Goal: Find specific page/section: Find specific page/section

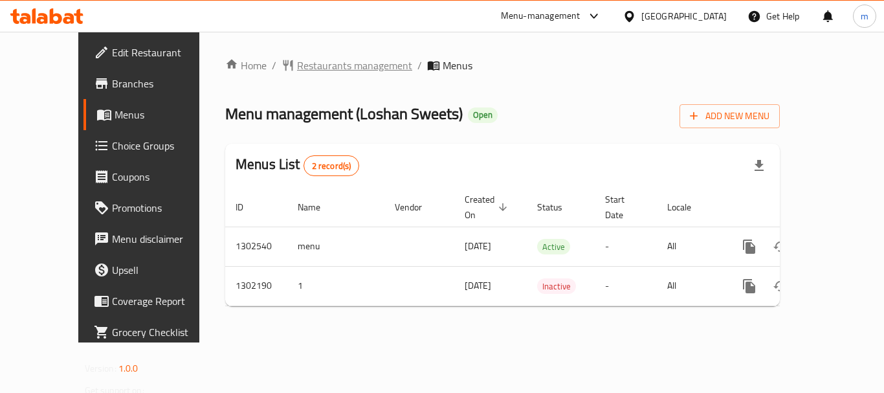
click at [297, 65] on span "Restaurants management" at bounding box center [354, 66] width 115 height 16
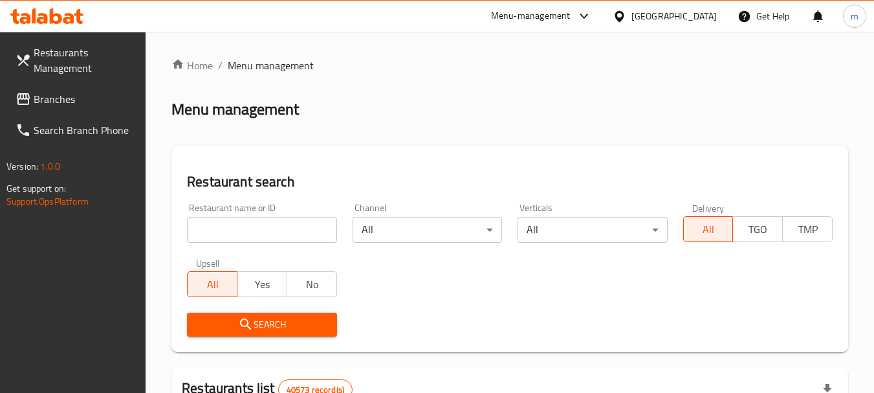
click at [261, 229] on input "search" at bounding box center [262, 230] width 150 height 26
paste input "702327"
type input "702327"
click at [235, 315] on button "Search" at bounding box center [262, 325] width 150 height 24
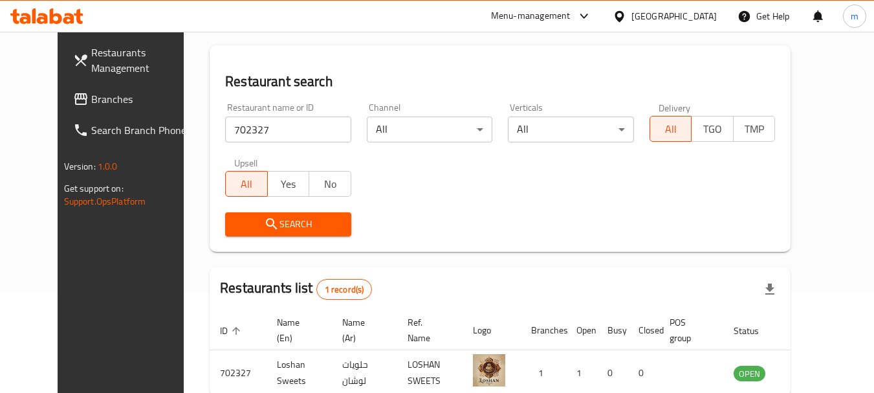
scroll to position [168, 0]
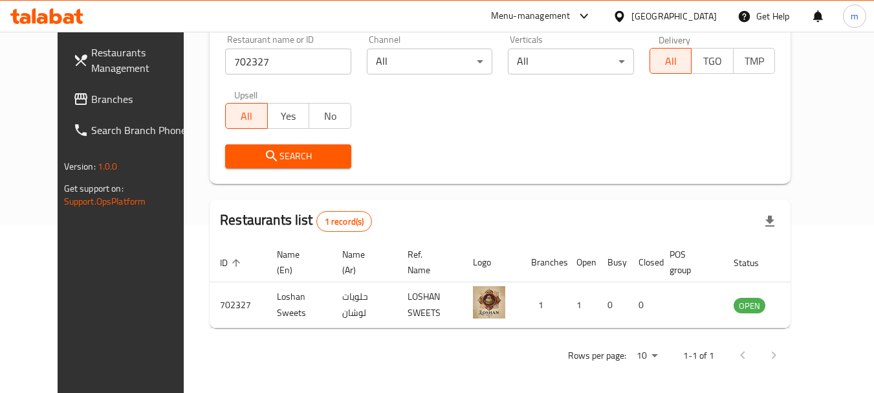
click at [673, 17] on div "[GEOGRAPHIC_DATA]" at bounding box center [674, 16] width 85 height 14
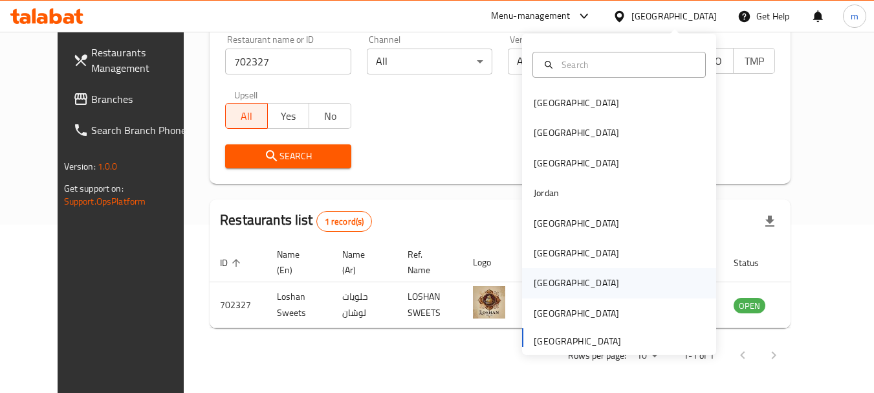
click at [534, 282] on div "[GEOGRAPHIC_DATA]" at bounding box center [576, 283] width 85 height 14
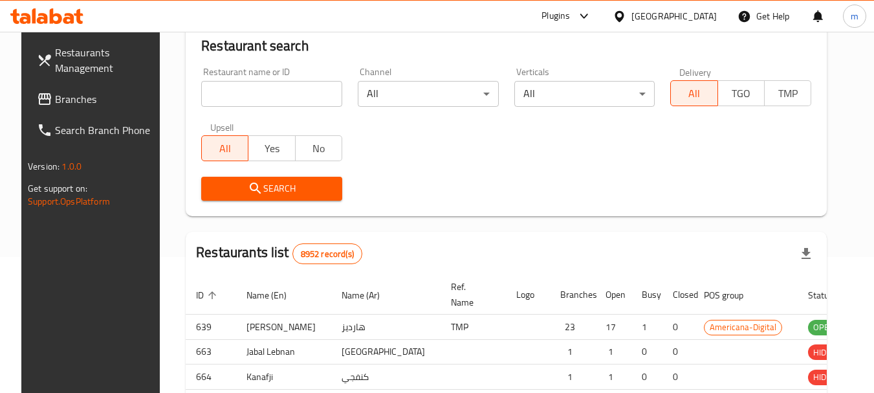
scroll to position [168, 0]
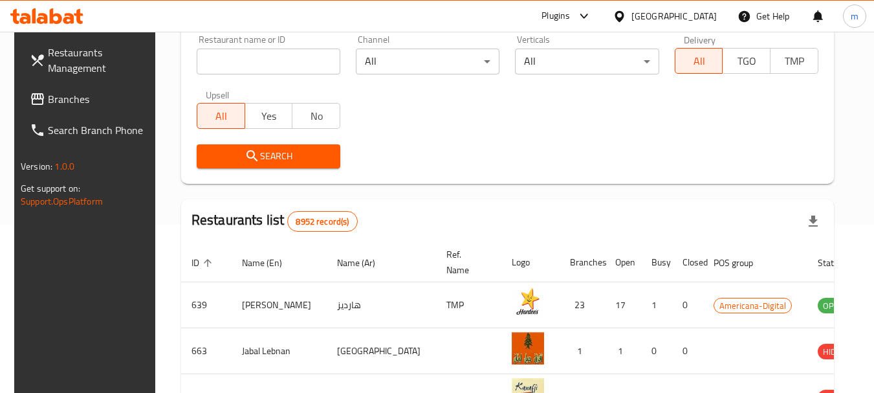
click at [65, 97] on span "Branches" at bounding box center [99, 99] width 102 height 16
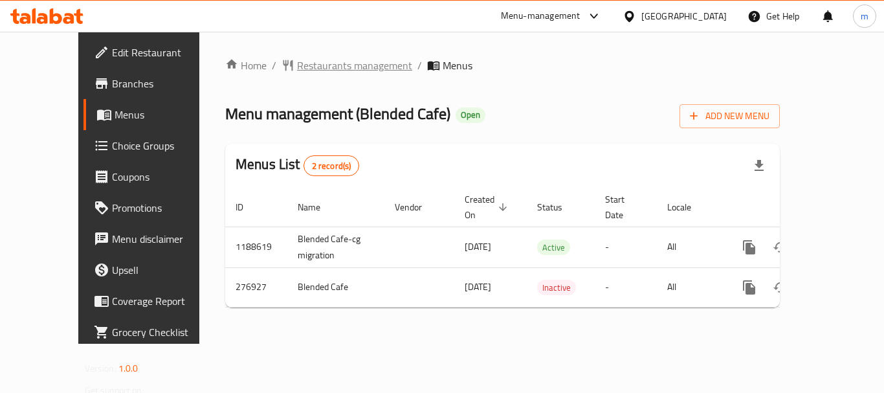
click at [314, 69] on span "Restaurants management" at bounding box center [354, 66] width 115 height 16
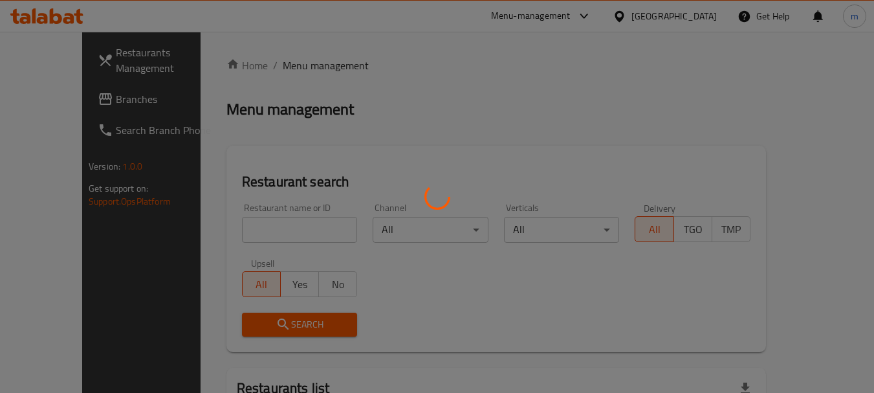
click at [282, 230] on div at bounding box center [437, 196] width 874 height 393
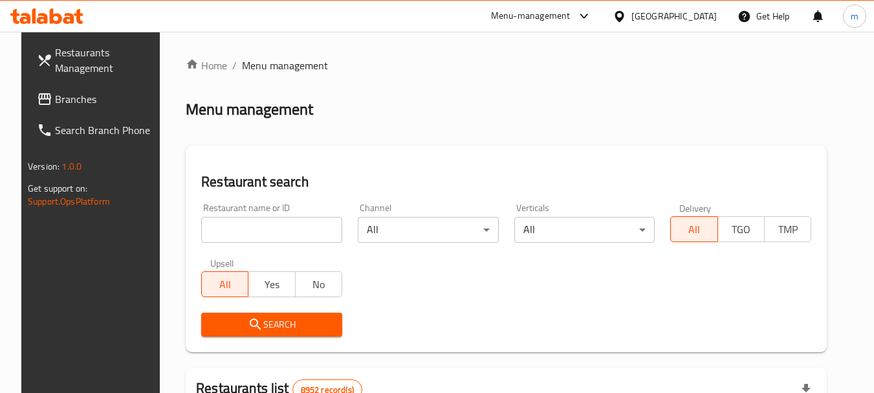
click at [282, 230] on input "search" at bounding box center [271, 230] width 141 height 26
paste input "628052"
type input "628052"
click at [260, 333] on button "Search" at bounding box center [271, 325] width 141 height 24
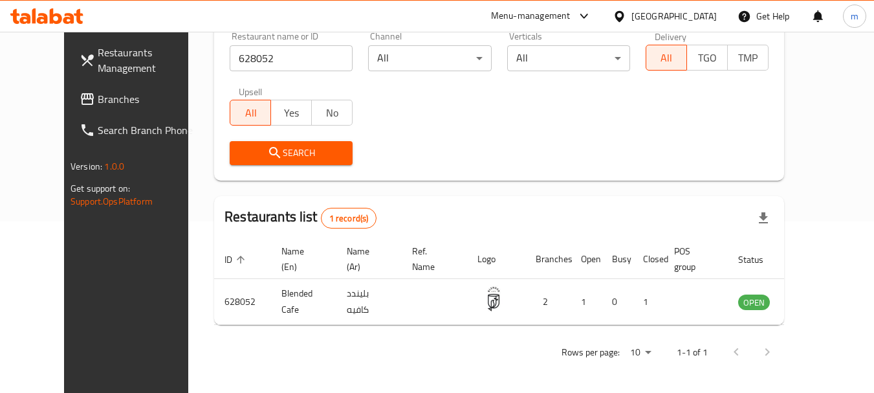
scroll to position [173, 0]
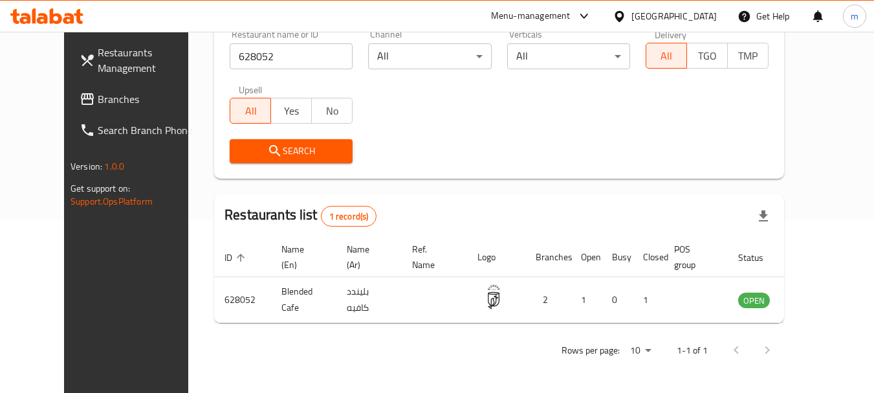
click at [715, 17] on div "[GEOGRAPHIC_DATA]" at bounding box center [674, 16] width 85 height 14
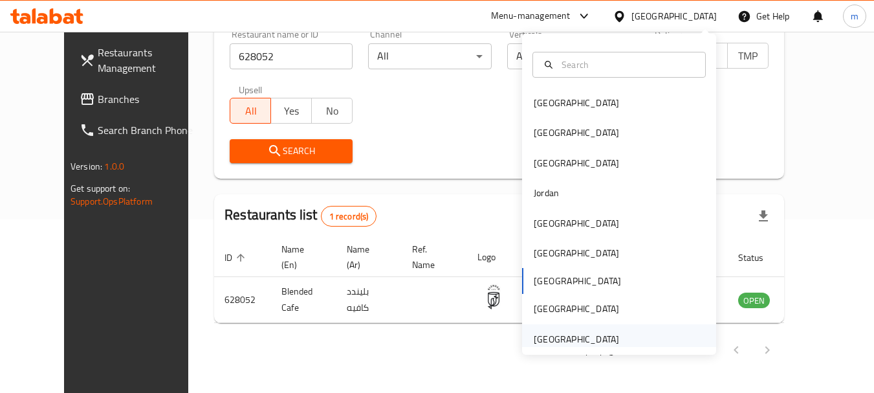
click at [567, 338] on div "[GEOGRAPHIC_DATA]" at bounding box center [576, 339] width 85 height 14
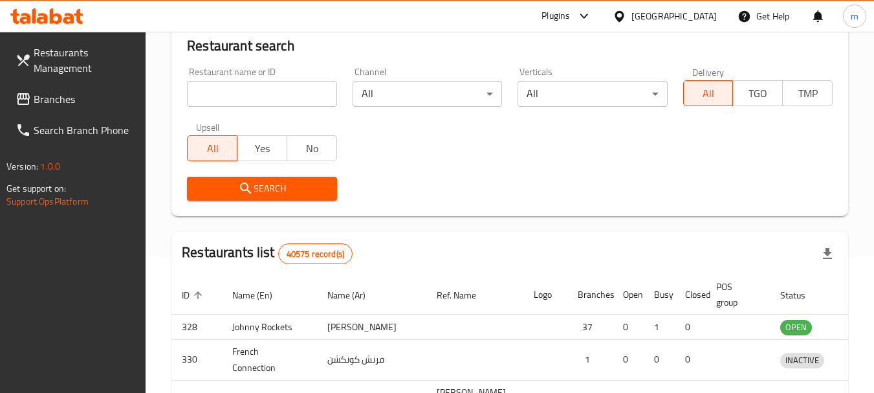
scroll to position [173, 0]
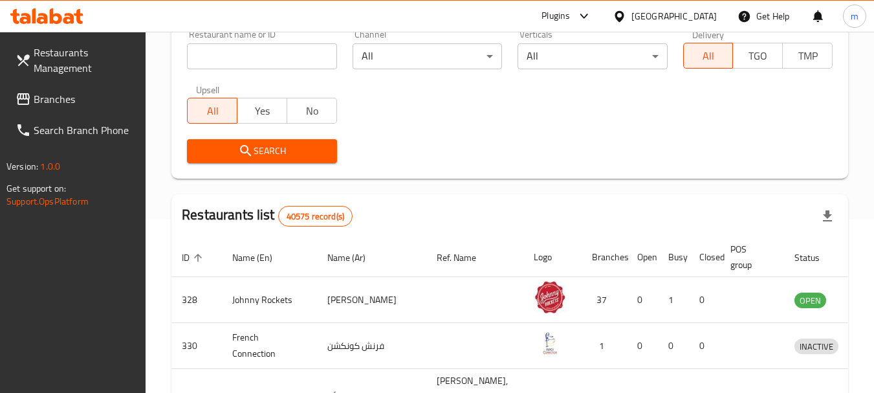
click at [68, 109] on link "Branches" at bounding box center [75, 98] width 141 height 31
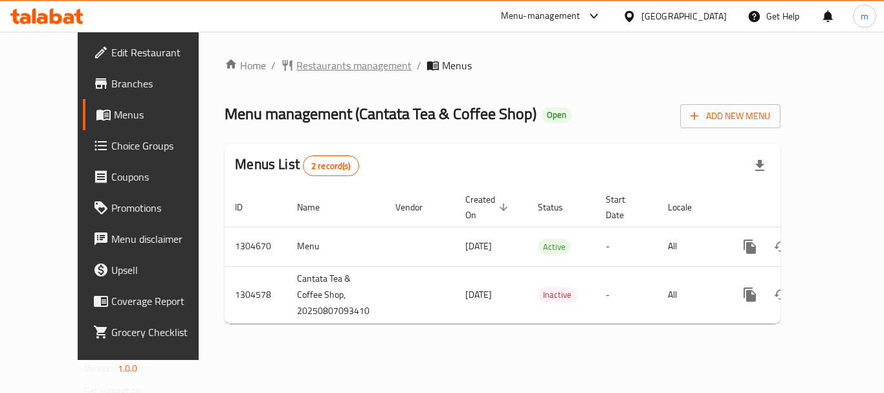
click at [307, 72] on span "Restaurants management" at bounding box center [353, 66] width 115 height 16
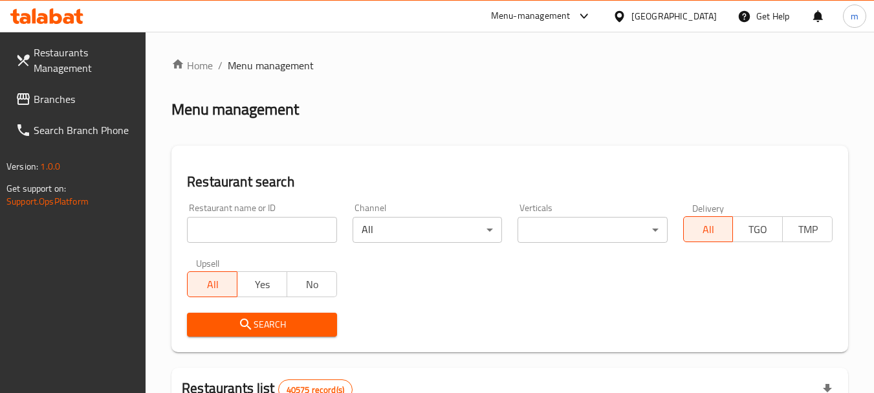
click at [236, 236] on input "search" at bounding box center [262, 230] width 150 height 26
paste input "703315"
type input "703315"
click at [269, 319] on span "Search" at bounding box center [261, 325] width 129 height 16
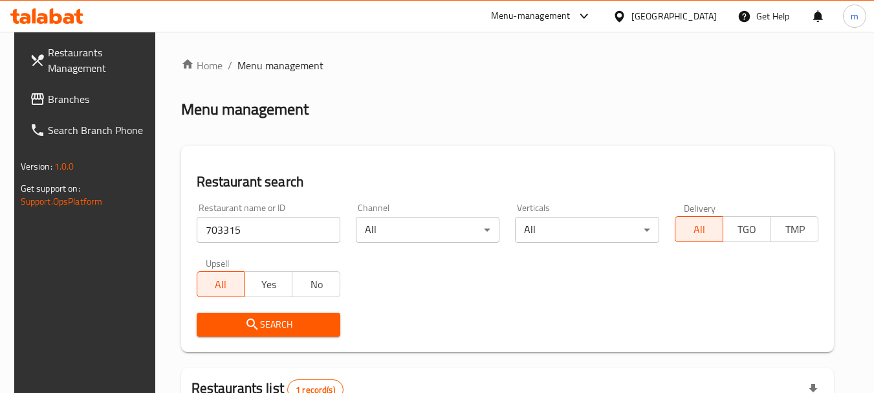
click at [268, 326] on span "Search" at bounding box center [268, 325] width 123 height 16
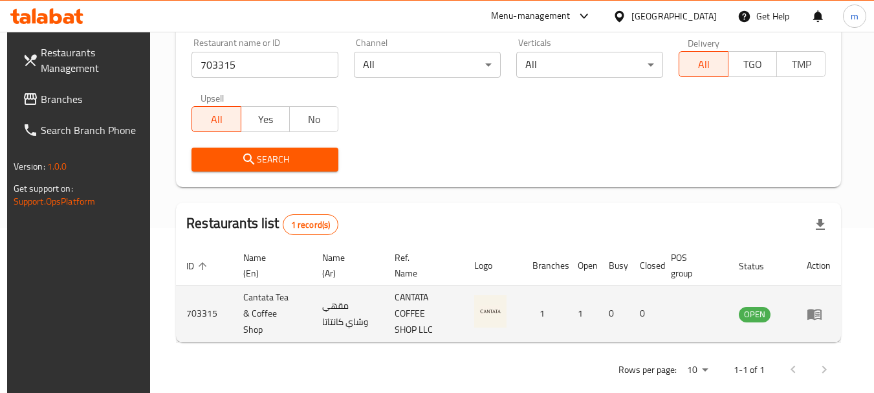
scroll to position [184, 0]
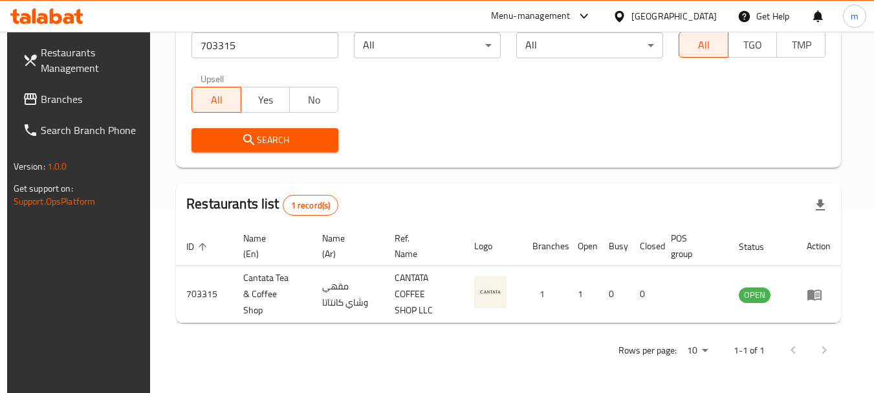
click at [272, 147] on span "Search" at bounding box center [265, 140] width 126 height 16
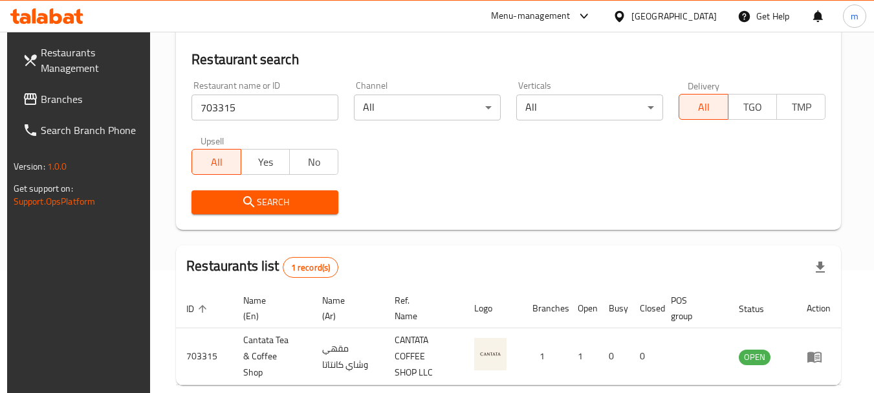
scroll to position [120, 0]
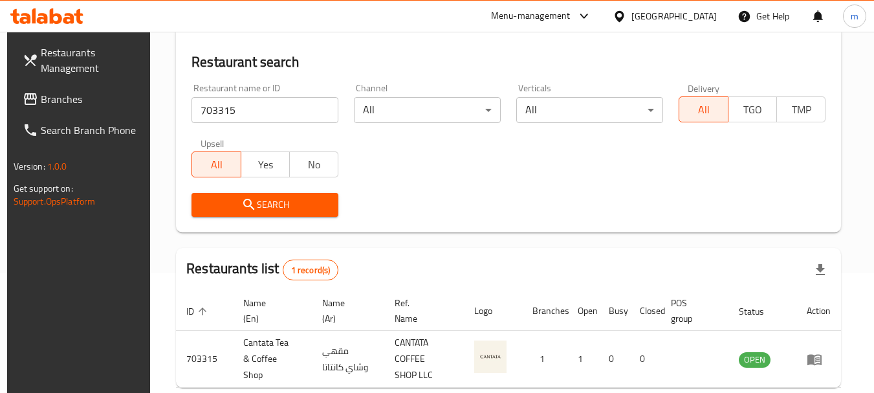
click at [49, 100] on span "Branches" at bounding box center [92, 99] width 102 height 16
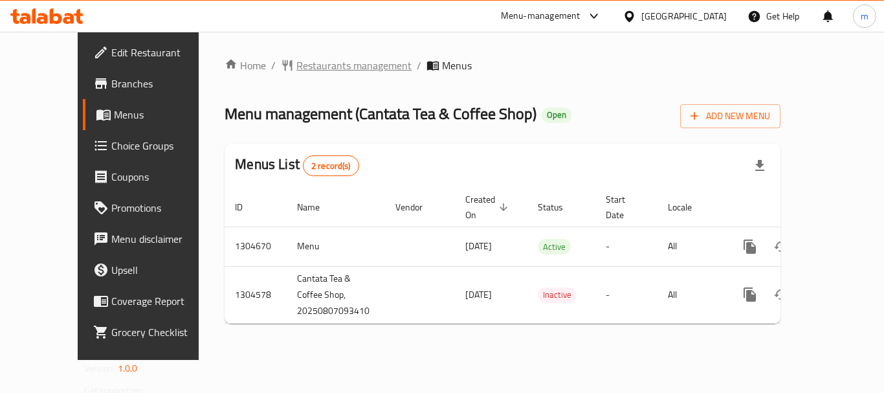
click at [298, 70] on span "Restaurants management" at bounding box center [353, 66] width 115 height 16
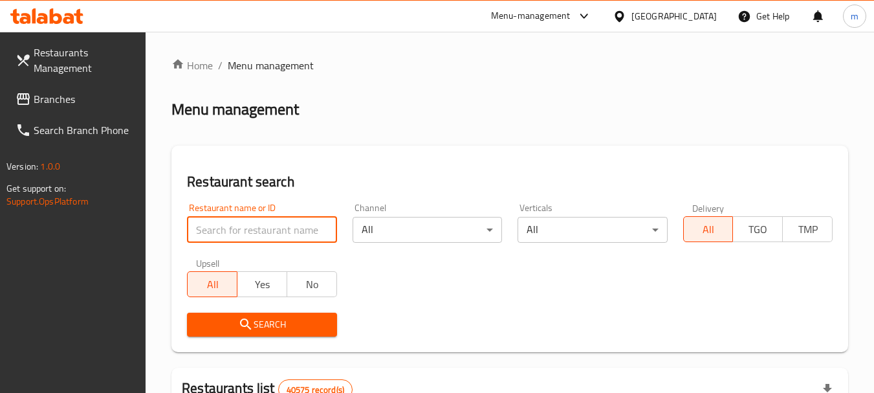
click at [269, 238] on input "search" at bounding box center [262, 230] width 150 height 26
paste input "703315"
type input "703315"
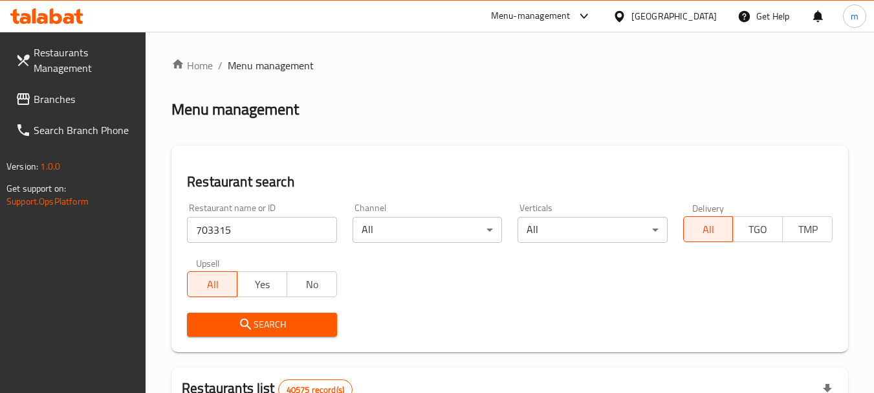
click at [243, 331] on icon "submit" at bounding box center [246, 325] width 16 height 16
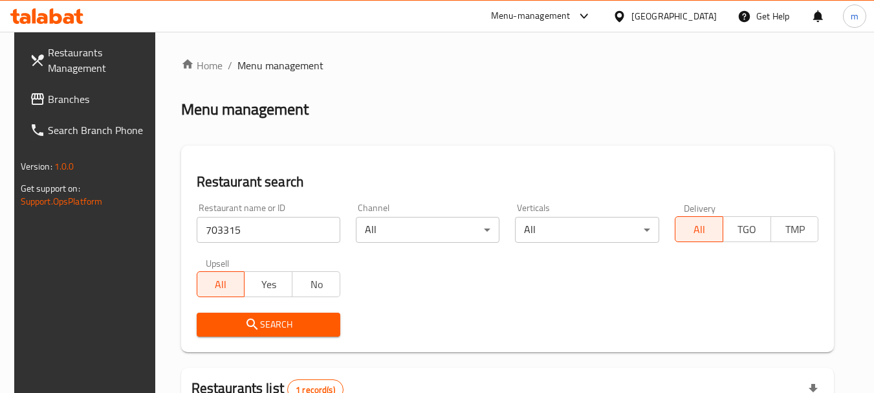
click at [263, 325] on span "Search" at bounding box center [268, 325] width 123 height 16
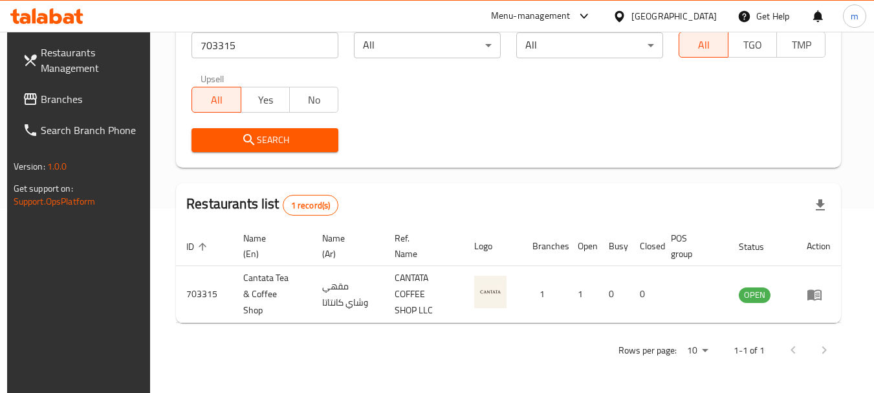
click at [274, 146] on span "Search" at bounding box center [265, 140] width 126 height 16
click at [41, 96] on span "Branches" at bounding box center [92, 99] width 102 height 16
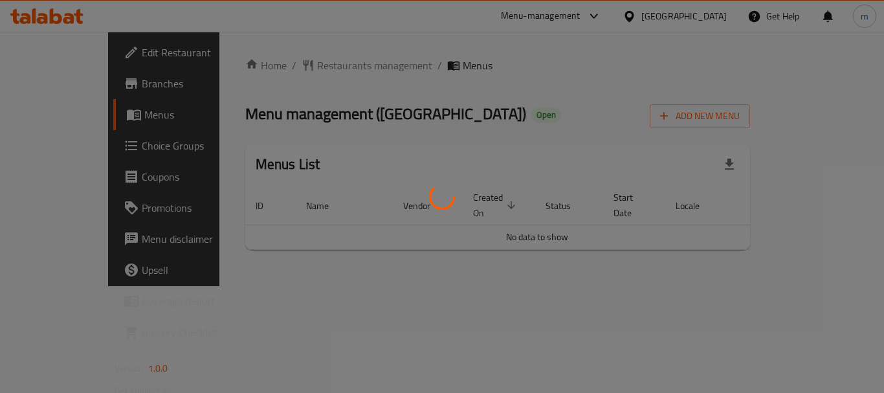
click at [287, 67] on div at bounding box center [442, 196] width 884 height 393
click at [288, 67] on div at bounding box center [442, 196] width 884 height 393
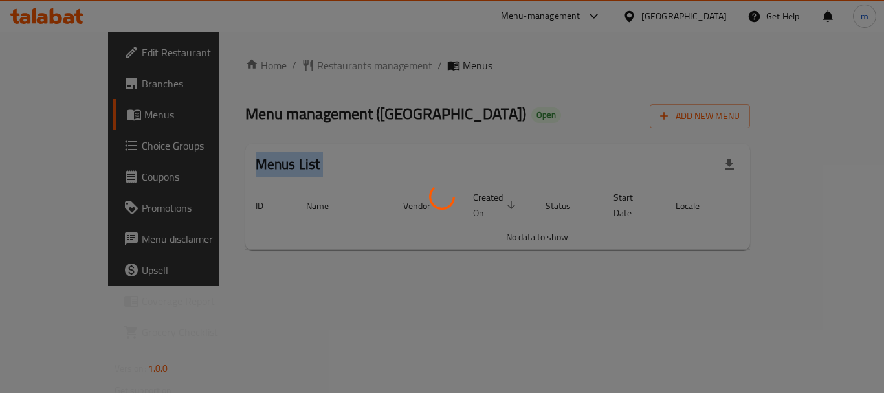
click at [288, 67] on div at bounding box center [442, 196] width 884 height 393
click at [299, 63] on div at bounding box center [442, 196] width 884 height 393
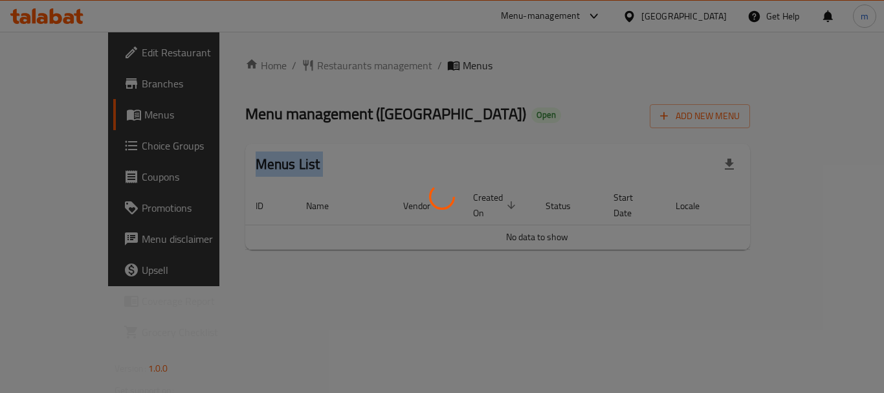
click at [299, 63] on div at bounding box center [442, 196] width 884 height 393
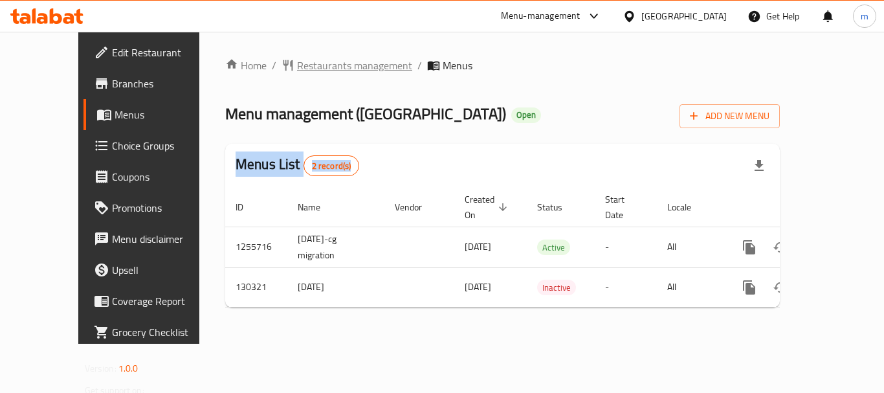
click at [306, 66] on span "Restaurants management" at bounding box center [354, 66] width 115 height 16
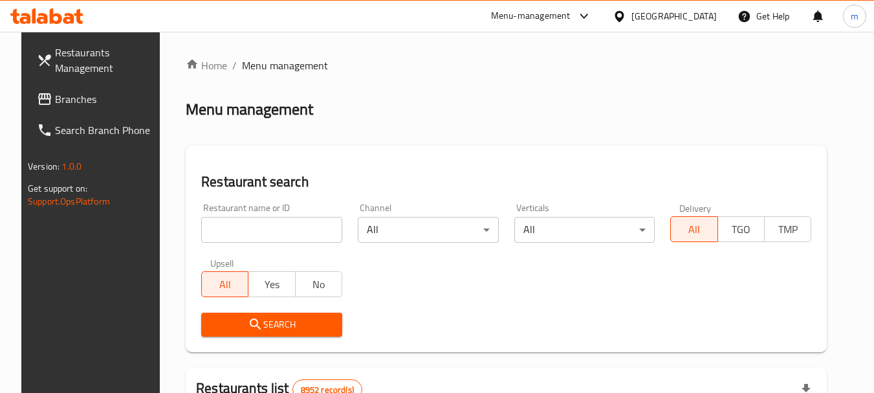
click at [251, 231] on input "search" at bounding box center [271, 230] width 141 height 26
paste input "609943"
type input "609943"
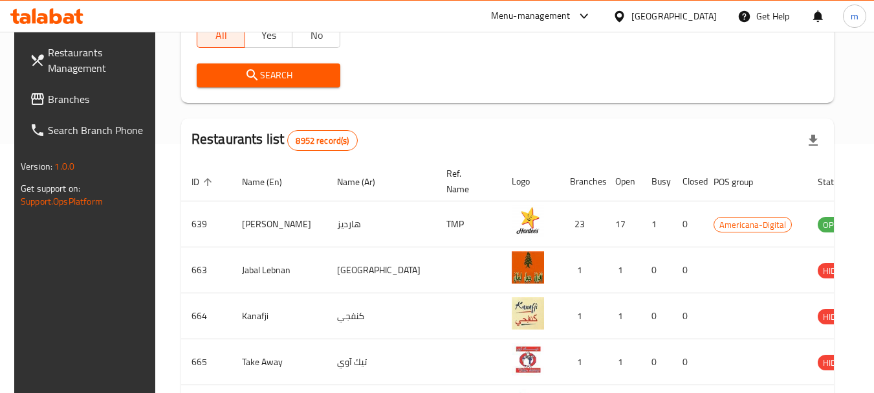
scroll to position [129, 0]
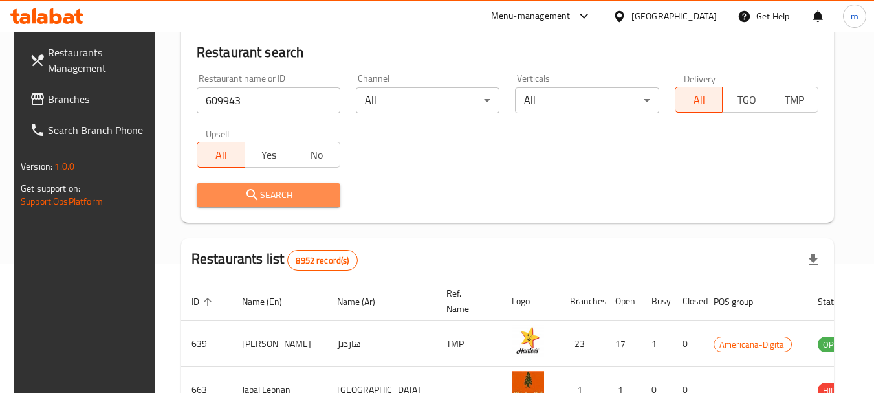
click at [280, 195] on span "Search" at bounding box center [268, 195] width 123 height 16
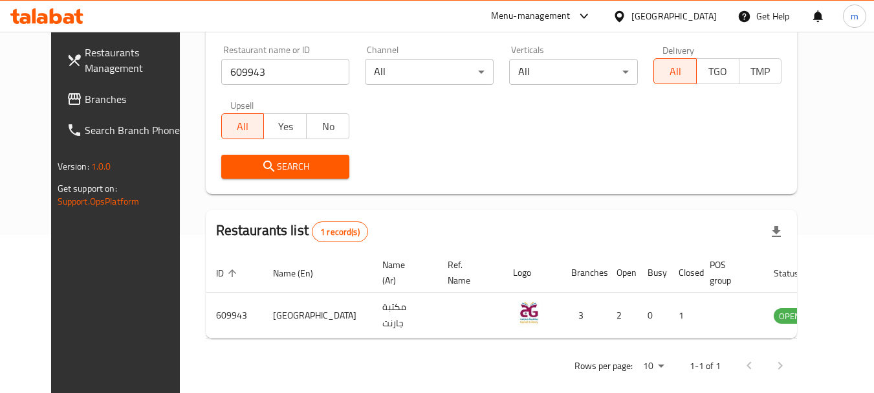
scroll to position [173, 0]
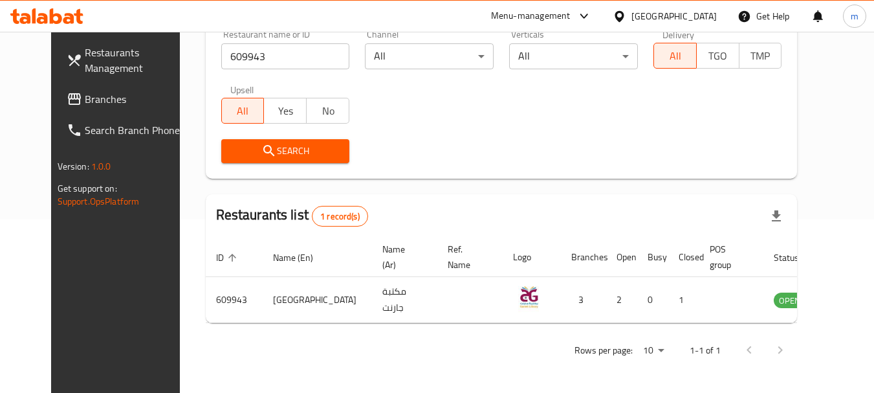
click at [85, 103] on span "Branches" at bounding box center [136, 99] width 102 height 16
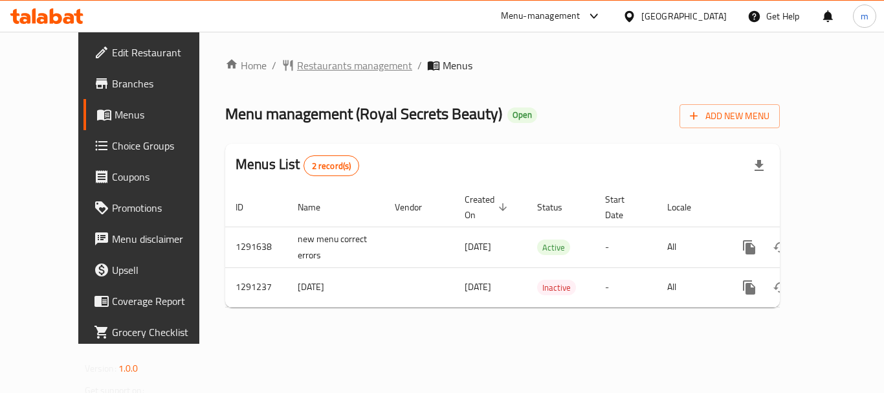
click at [297, 71] on span "Restaurants management" at bounding box center [354, 66] width 115 height 16
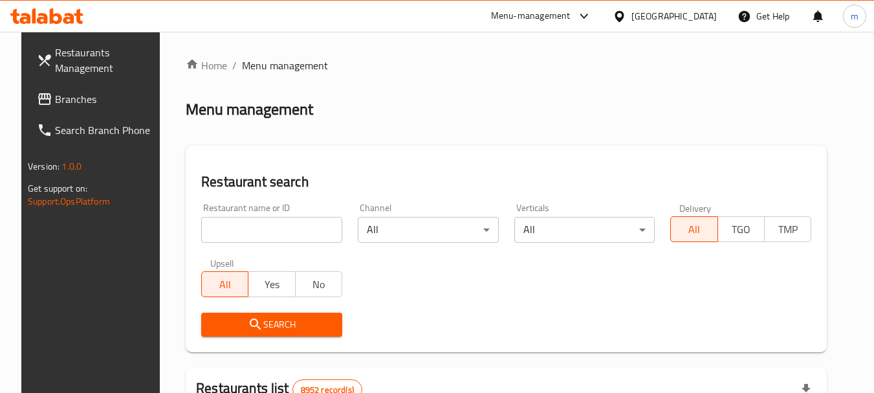
click at [261, 232] on input "search" at bounding box center [271, 230] width 141 height 26
paste input "698502"
type input "698502"
click at [253, 322] on icon "submit" at bounding box center [256, 325] width 16 height 16
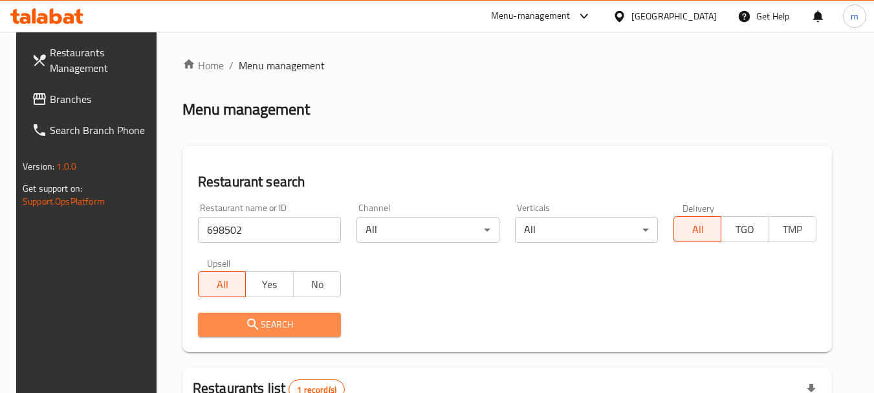
click at [258, 322] on span "Search" at bounding box center [269, 325] width 122 height 16
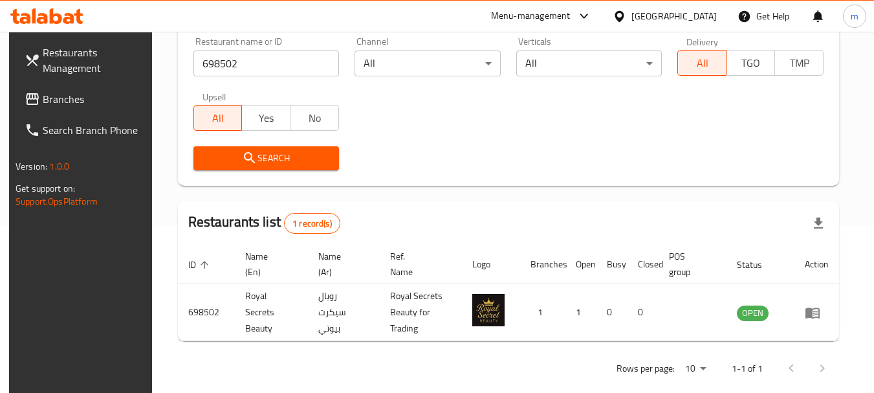
scroll to position [184, 0]
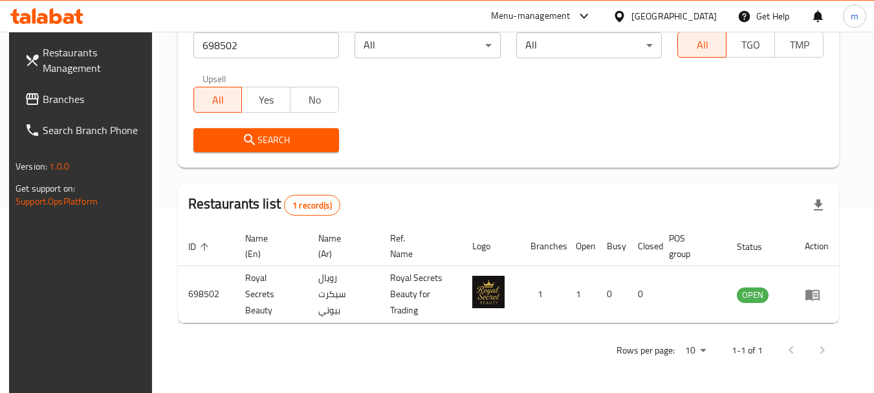
click at [294, 135] on span "Search" at bounding box center [267, 140] width 126 height 16
click at [79, 93] on span "Branches" at bounding box center [94, 99] width 102 height 16
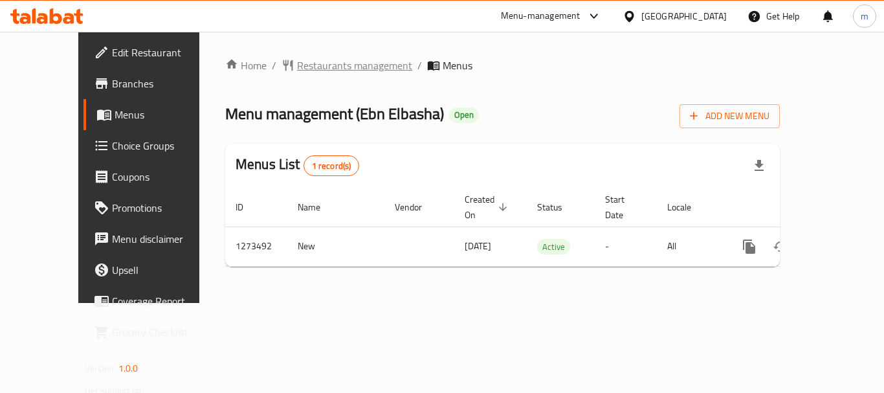
click at [297, 69] on span "Restaurants management" at bounding box center [354, 66] width 115 height 16
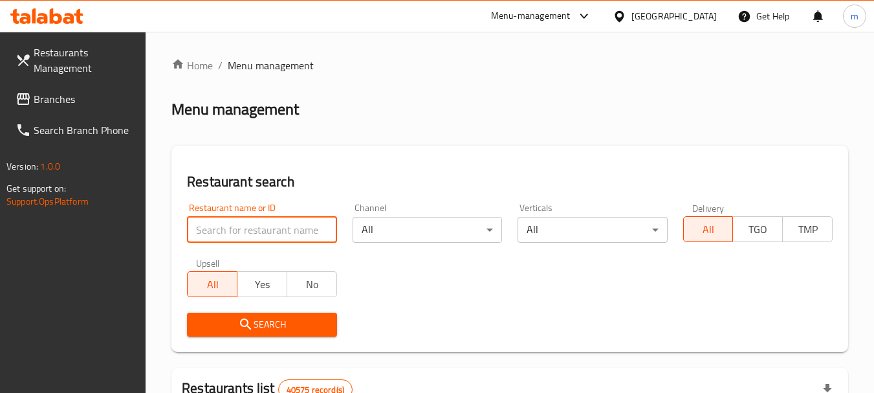
click at [242, 232] on input "search" at bounding box center [262, 230] width 150 height 26
paste input "690692"
type input "690692"
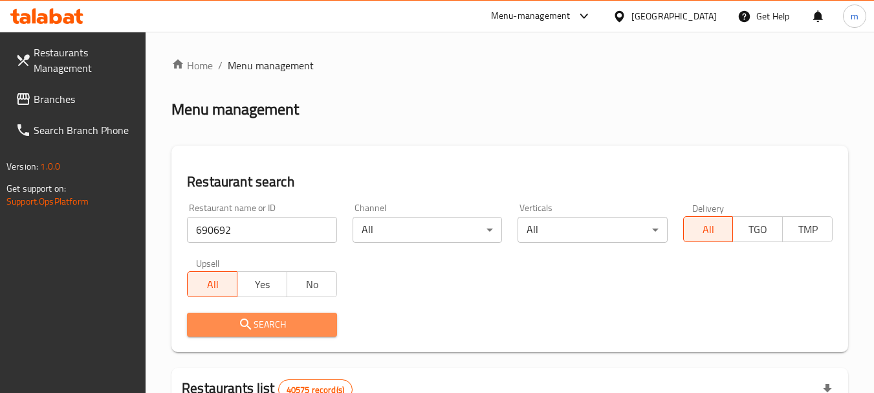
click at [253, 327] on icon "submit" at bounding box center [246, 325] width 16 height 16
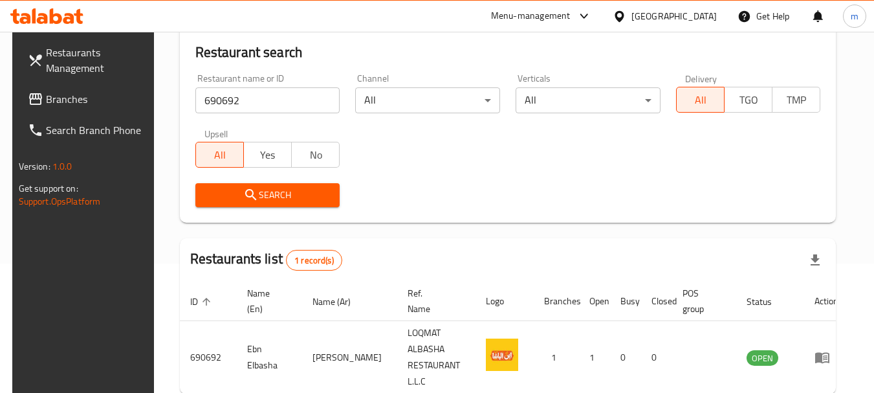
scroll to position [173, 0]
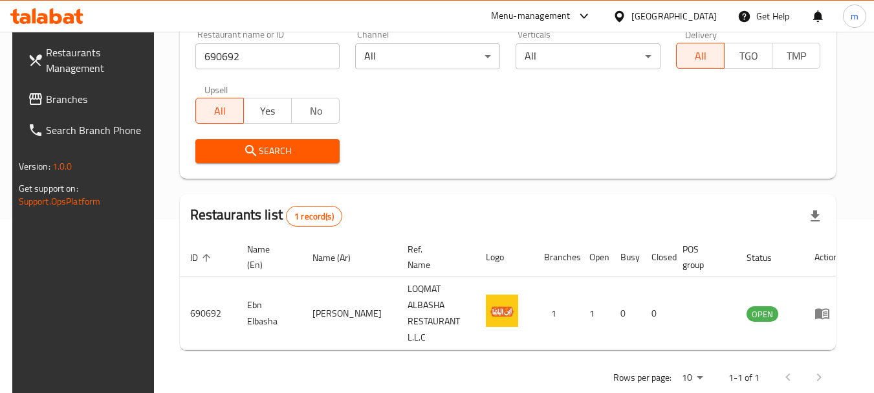
click at [76, 102] on span "Branches" at bounding box center [97, 99] width 102 height 16
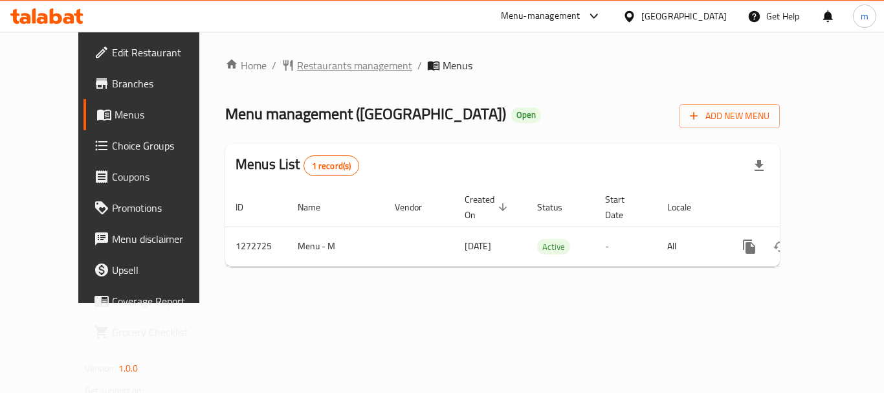
click at [297, 65] on span "Restaurants management" at bounding box center [354, 66] width 115 height 16
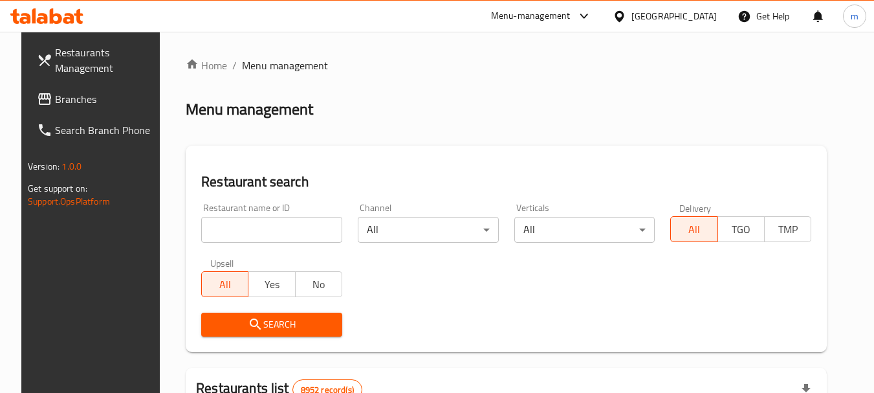
click at [248, 233] on input "search" at bounding box center [271, 230] width 141 height 26
paste input "690125"
type input "690125"
click at [271, 327] on span "Search" at bounding box center [272, 325] width 120 height 16
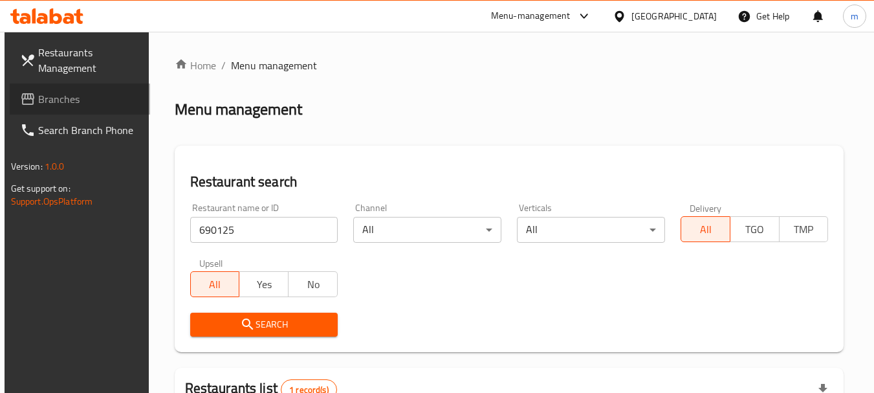
click at [79, 96] on span "Branches" at bounding box center [89, 99] width 102 height 16
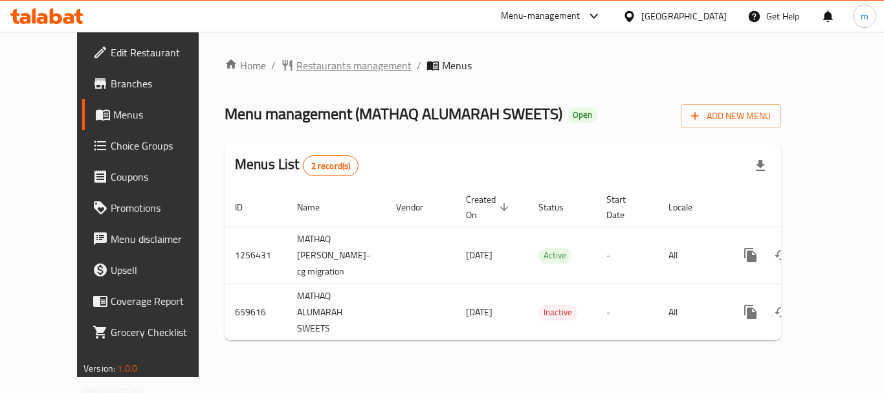
click at [296, 67] on span "Restaurants management" at bounding box center [353, 66] width 115 height 16
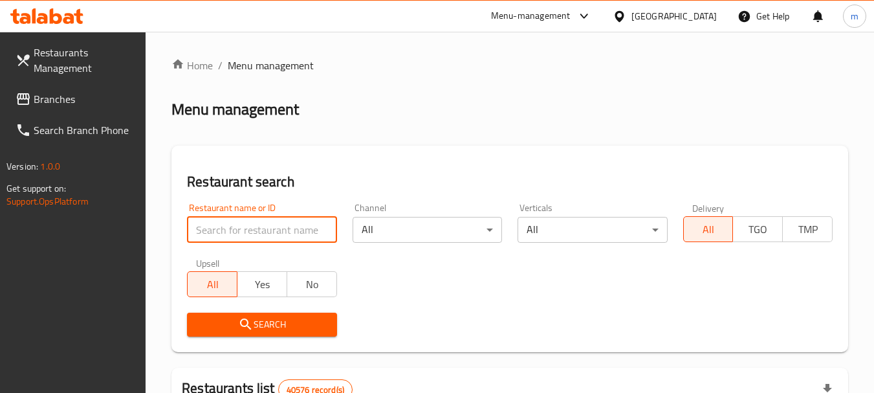
click at [255, 231] on input "search" at bounding box center [262, 230] width 150 height 26
paste input "641749"
type input "641749"
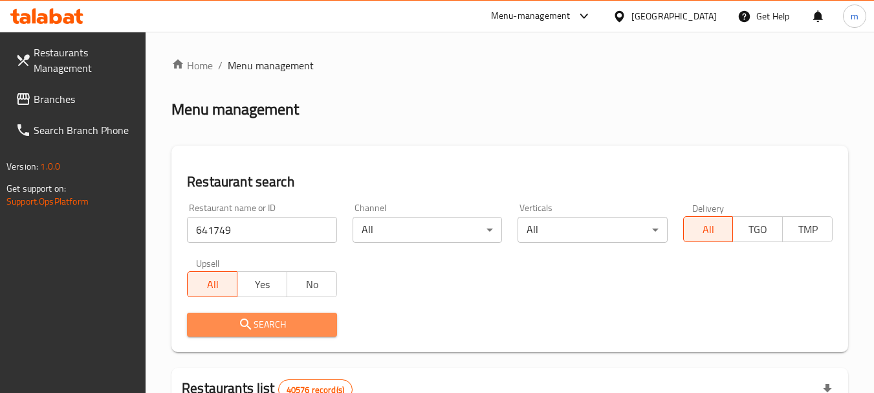
click at [263, 318] on span "Search" at bounding box center [261, 325] width 129 height 16
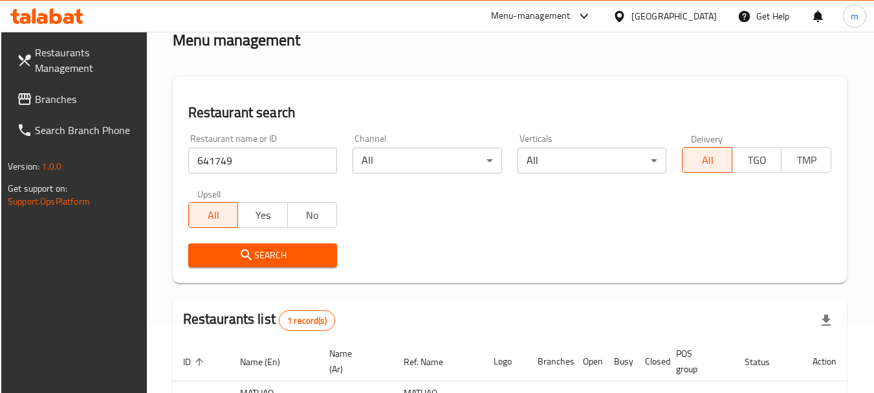
scroll to position [184, 0]
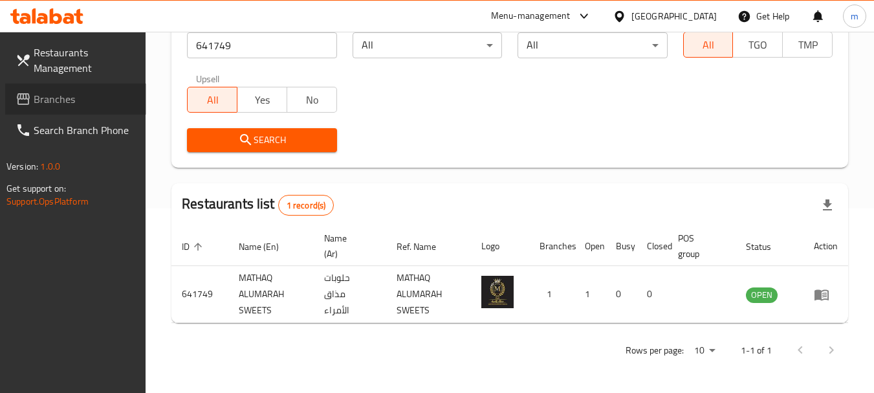
click at [43, 95] on span "Branches" at bounding box center [85, 99] width 102 height 16
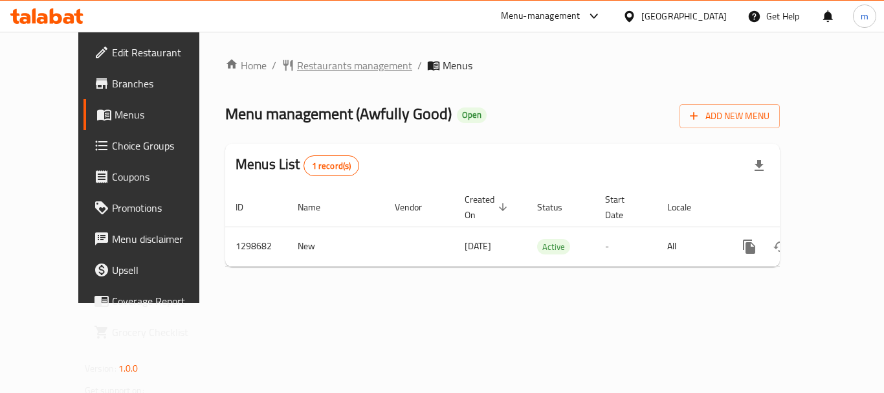
click at [307, 61] on span "Restaurants management" at bounding box center [354, 66] width 115 height 16
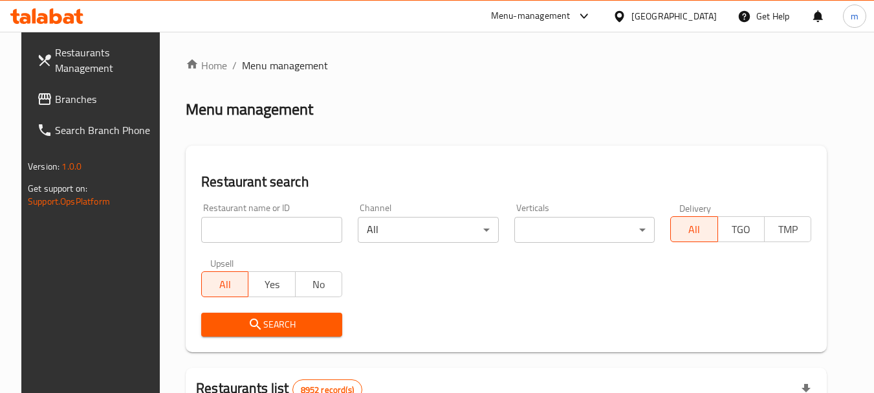
click at [259, 228] on input "search" at bounding box center [271, 230] width 141 height 26
paste input "701056"
type input "701056"
click at [265, 322] on span "Search" at bounding box center [272, 325] width 120 height 16
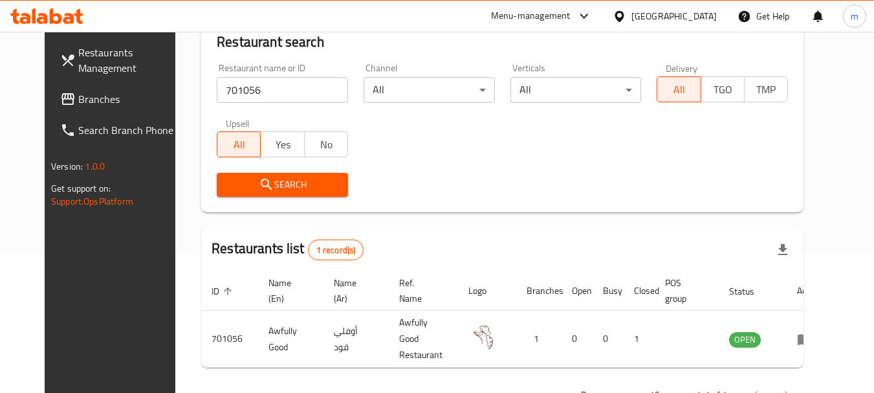
scroll to position [173, 0]
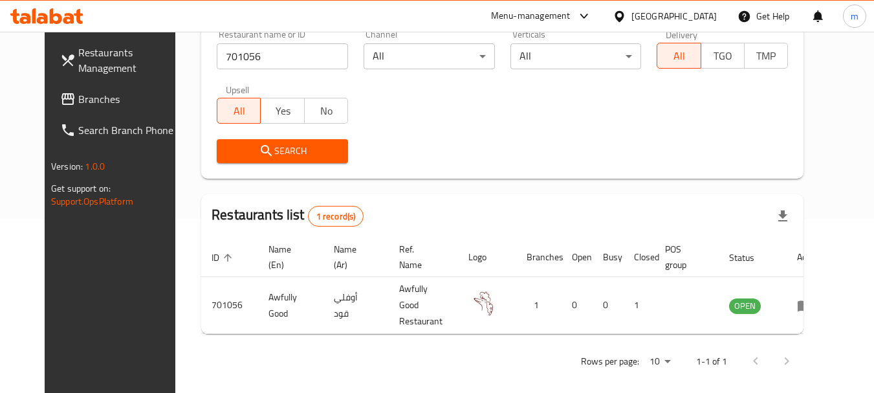
click at [293, 157] on span "Search" at bounding box center [282, 151] width 111 height 16
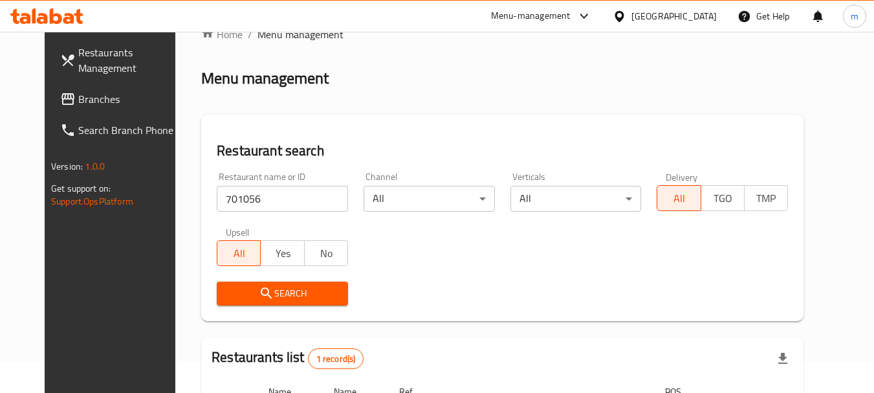
scroll to position [0, 0]
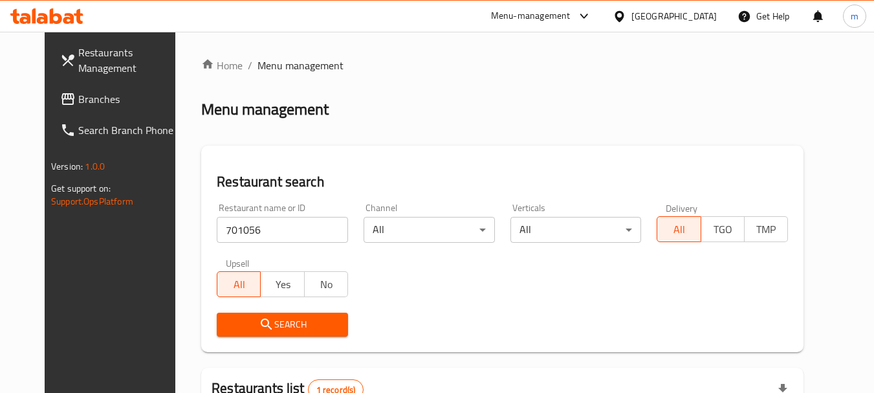
click at [632, 14] on div at bounding box center [622, 16] width 19 height 14
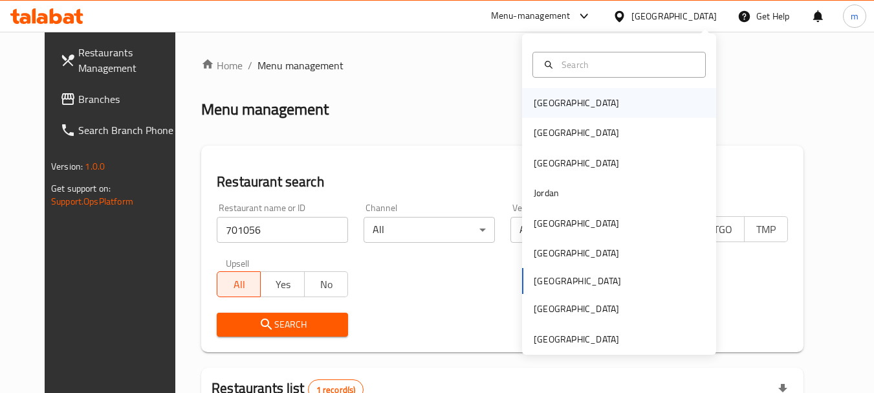
click at [534, 104] on div "[GEOGRAPHIC_DATA]" at bounding box center [576, 103] width 85 height 14
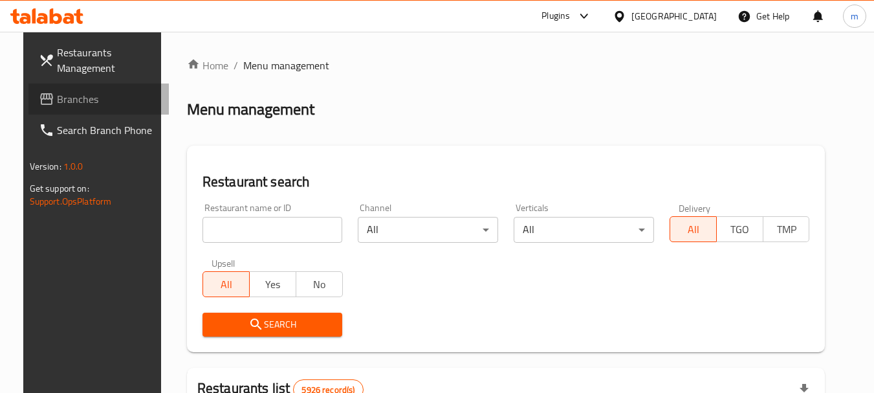
click at [57, 107] on span "Branches" at bounding box center [108, 99] width 102 height 16
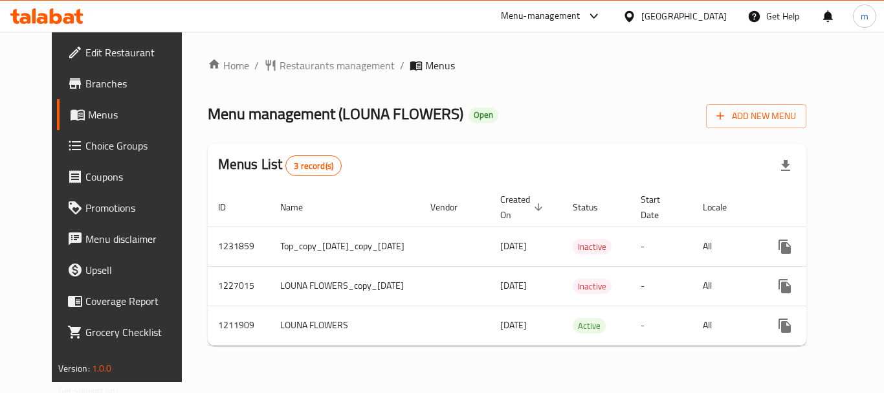
click at [295, 65] on span "Restaurants management" at bounding box center [337, 66] width 115 height 16
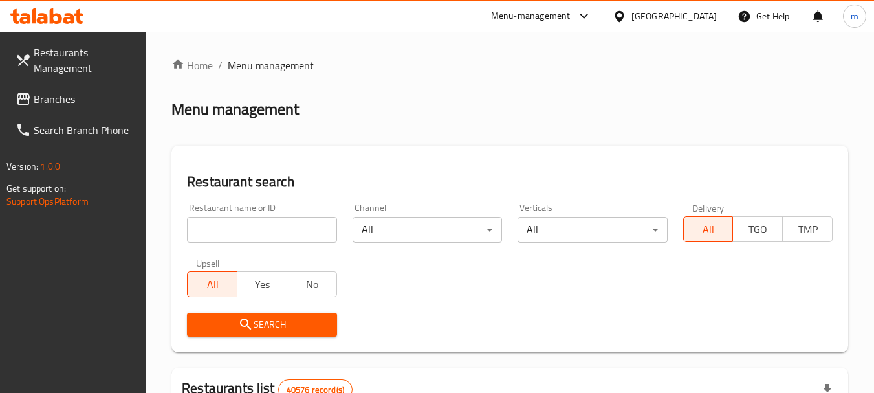
click at [280, 225] on input "search" at bounding box center [262, 230] width 150 height 26
paste input "671483"
type input "671483"
click at [291, 313] on button "Search" at bounding box center [262, 325] width 150 height 24
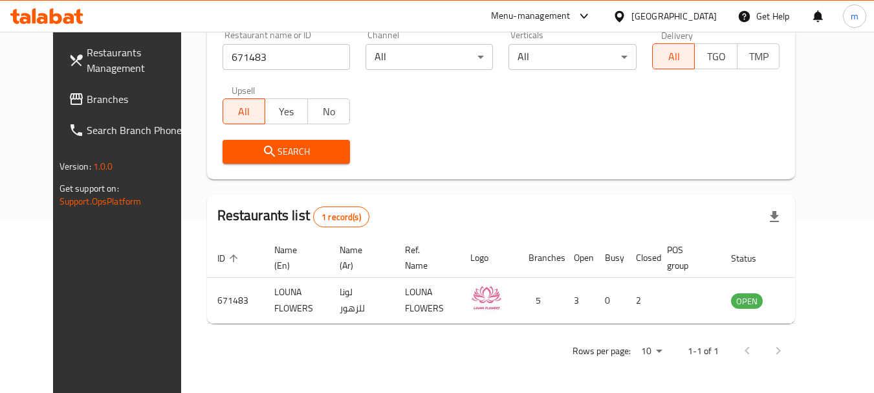
scroll to position [173, 0]
click at [87, 100] on span "Branches" at bounding box center [138, 99] width 102 height 16
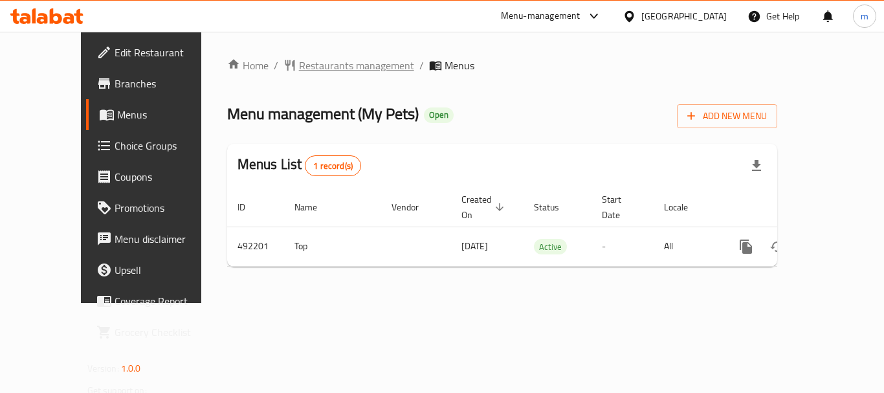
click at [299, 65] on span "Restaurants management" at bounding box center [356, 66] width 115 height 16
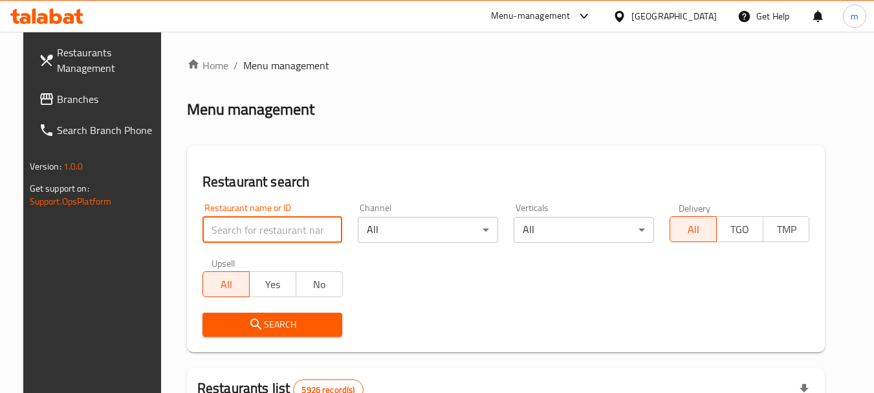
click at [252, 221] on input "search" at bounding box center [273, 230] width 140 height 26
paste input "634199"
type input "634199"
click at [249, 324] on icon "submit" at bounding box center [257, 325] width 16 height 16
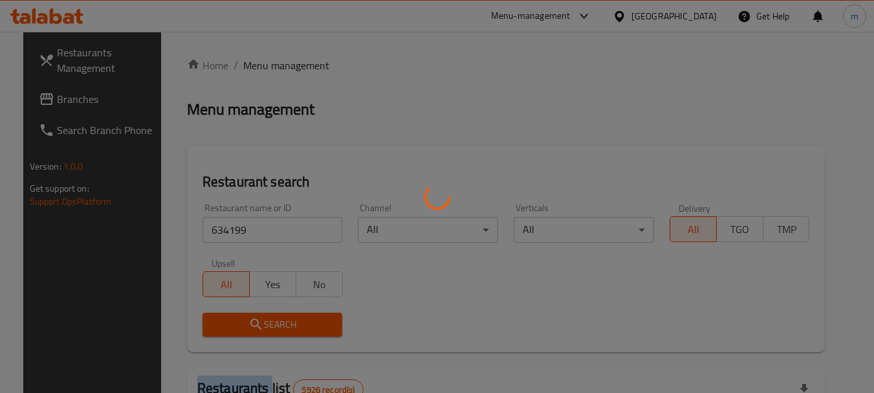
click at [239, 324] on div at bounding box center [437, 196] width 874 height 393
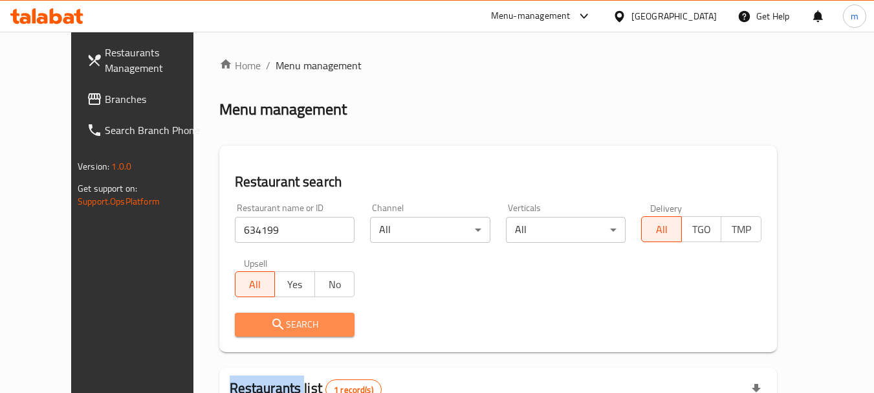
click at [247, 317] on span "Search" at bounding box center [295, 325] width 100 height 16
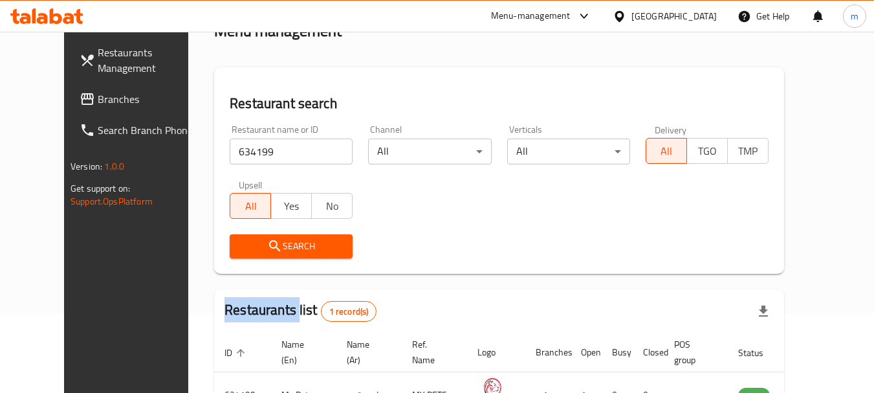
scroll to position [153, 0]
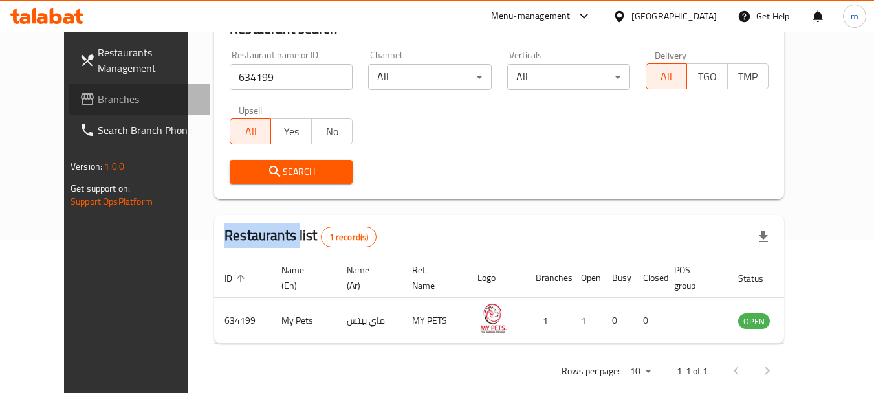
click at [98, 98] on span "Branches" at bounding box center [149, 99] width 102 height 16
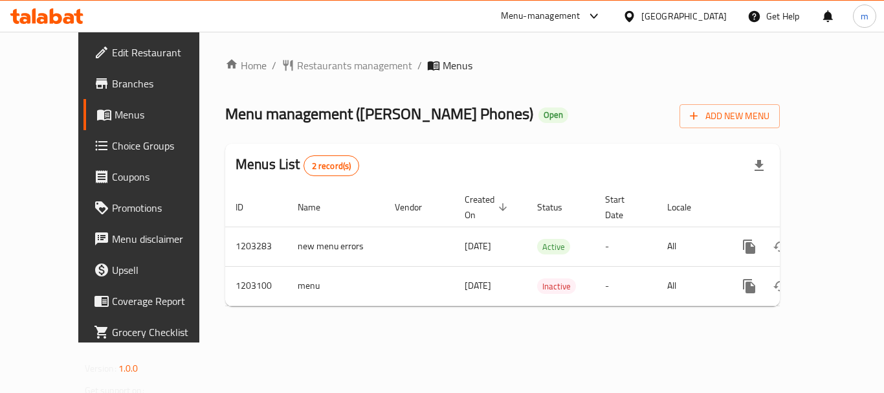
click at [297, 63] on span "Restaurants management" at bounding box center [354, 66] width 115 height 16
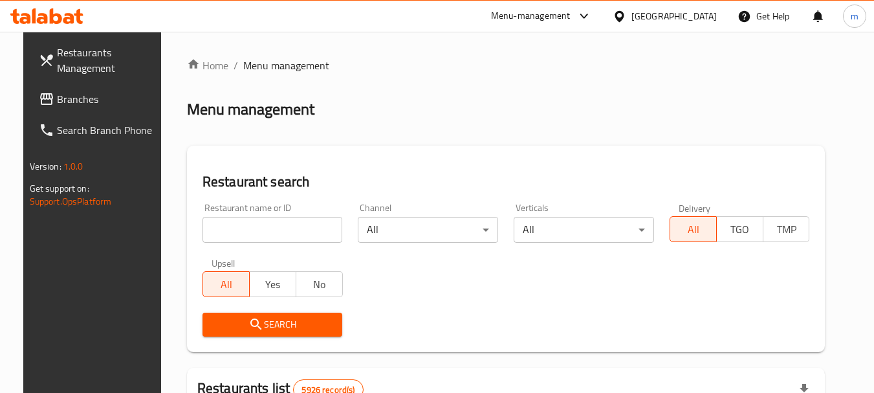
click at [265, 225] on input "search" at bounding box center [273, 230] width 140 height 26
paste input "669329"
type input "669329"
click at [247, 333] on button "Search" at bounding box center [273, 325] width 140 height 24
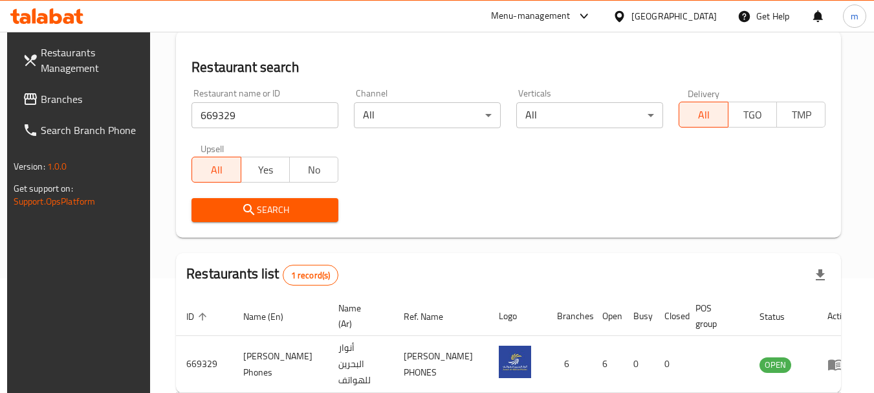
scroll to position [184, 0]
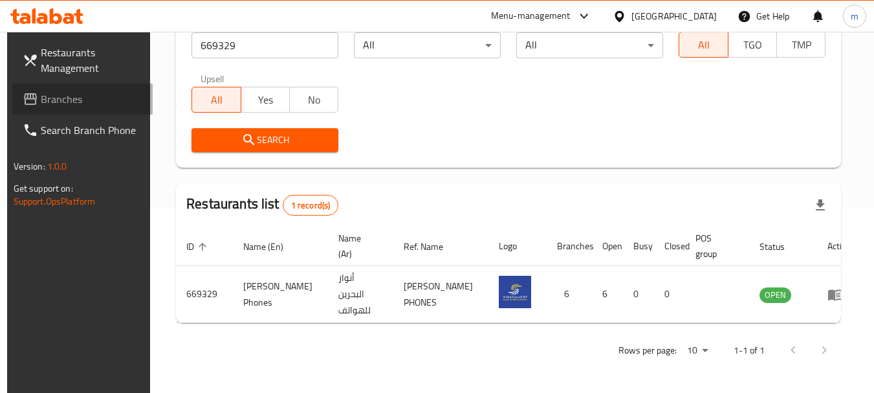
click at [59, 101] on span "Branches" at bounding box center [92, 99] width 102 height 16
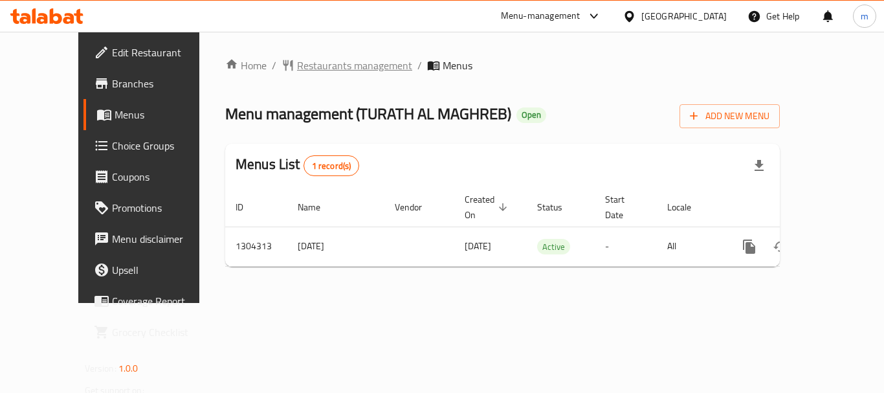
click at [301, 58] on span "Restaurants management" at bounding box center [354, 66] width 115 height 16
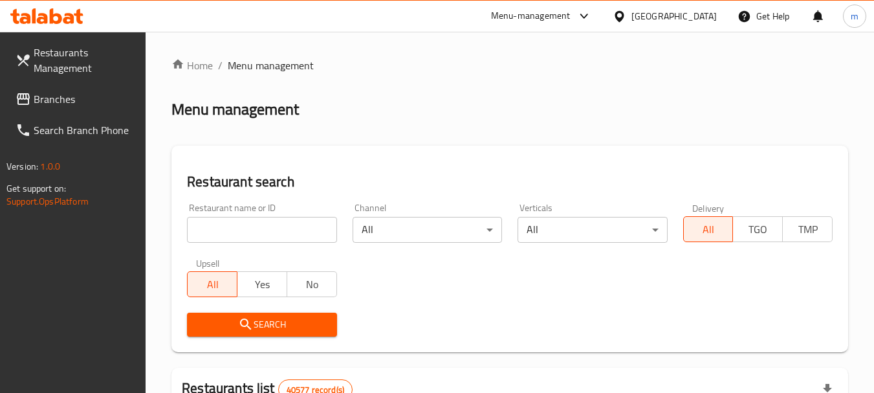
click at [258, 234] on input "search" at bounding box center [262, 230] width 150 height 26
paste input "703162"
type input "703162"
click at [258, 313] on button "Search" at bounding box center [262, 325] width 150 height 24
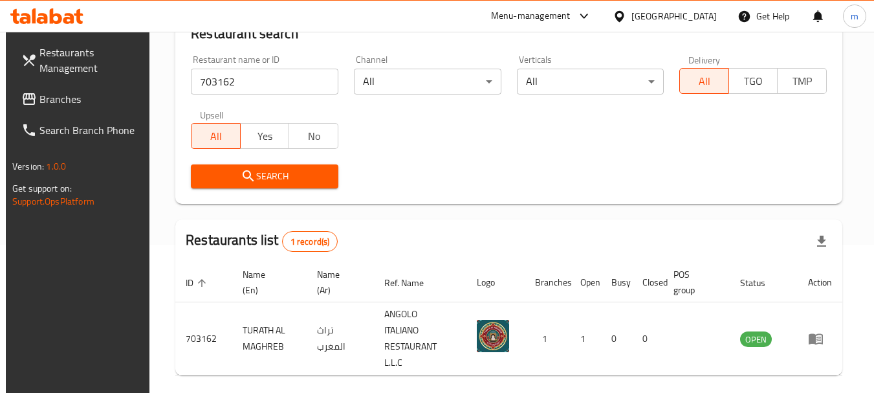
scroll to position [168, 0]
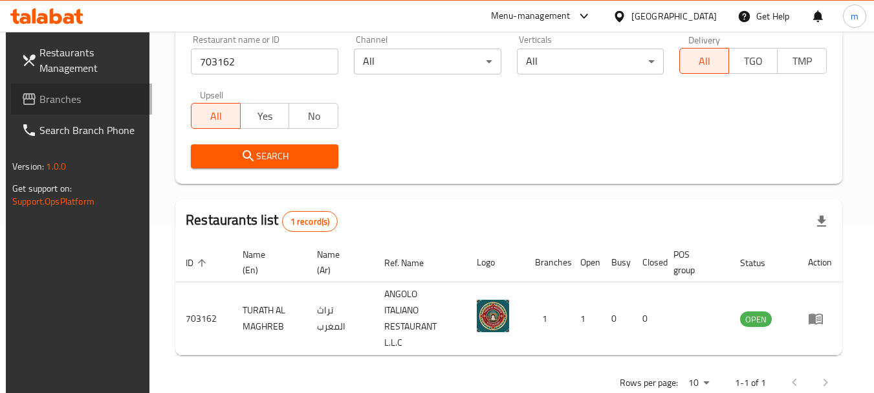
click at [88, 102] on span "Branches" at bounding box center [90, 99] width 102 height 16
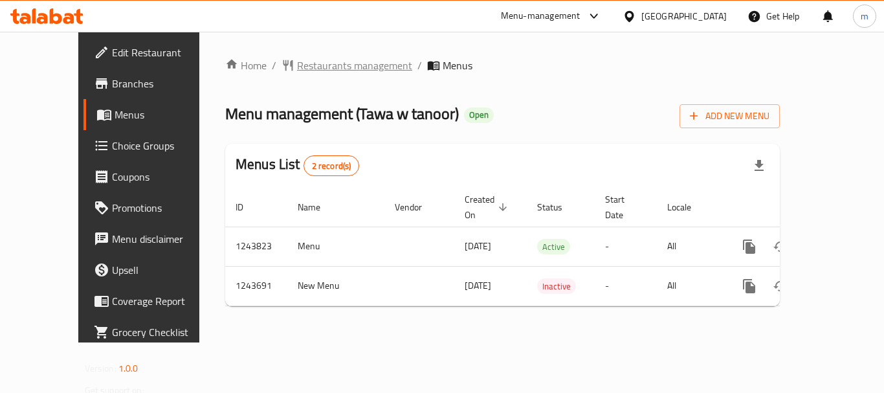
click at [307, 69] on span "Restaurants management" at bounding box center [354, 66] width 115 height 16
click at [311, 69] on span "Restaurants management" at bounding box center [354, 66] width 115 height 16
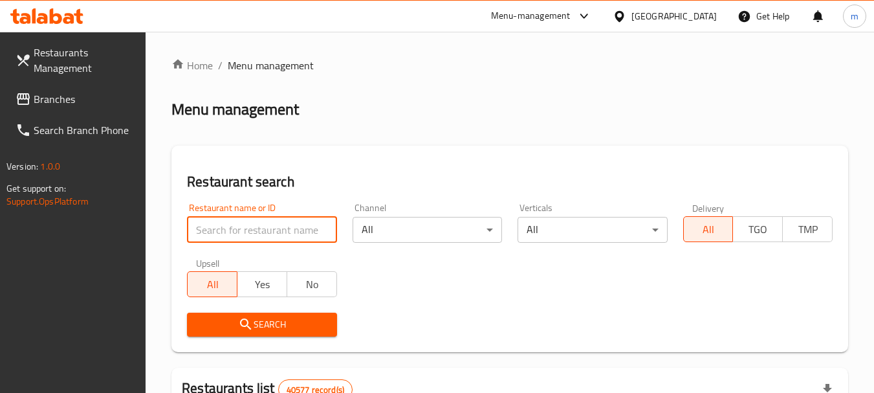
click at [261, 232] on input "search" at bounding box center [262, 230] width 150 height 26
paste input "681711"
type input "681711"
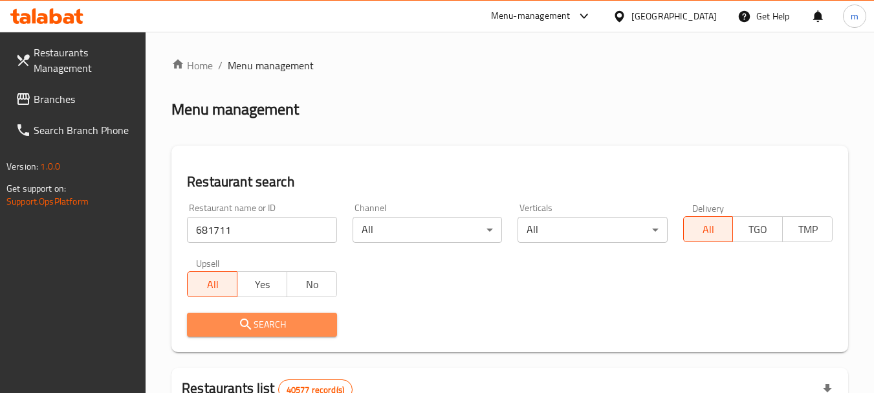
click at [289, 328] on span "Search" at bounding box center [261, 325] width 129 height 16
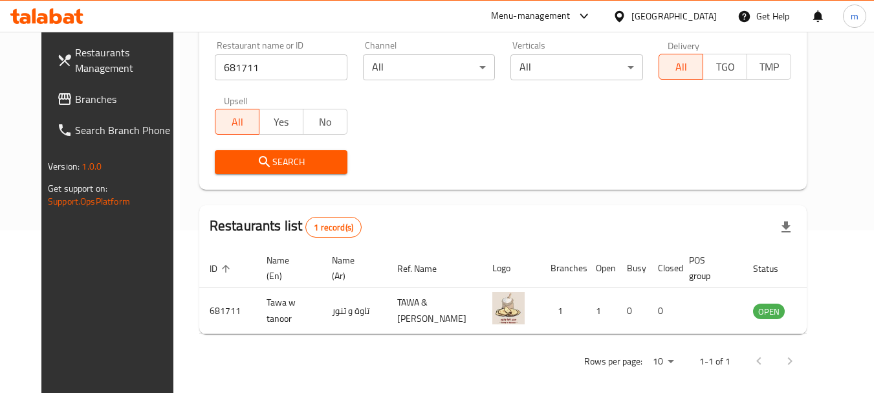
scroll to position [173, 0]
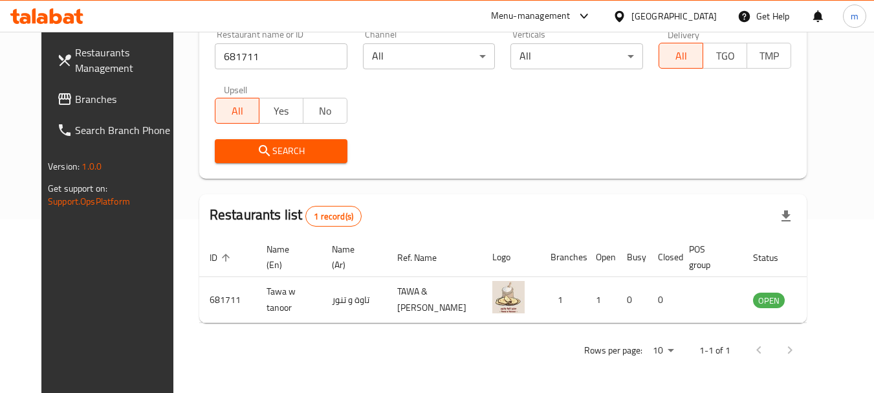
click at [75, 100] on span "Branches" at bounding box center [126, 99] width 102 height 16
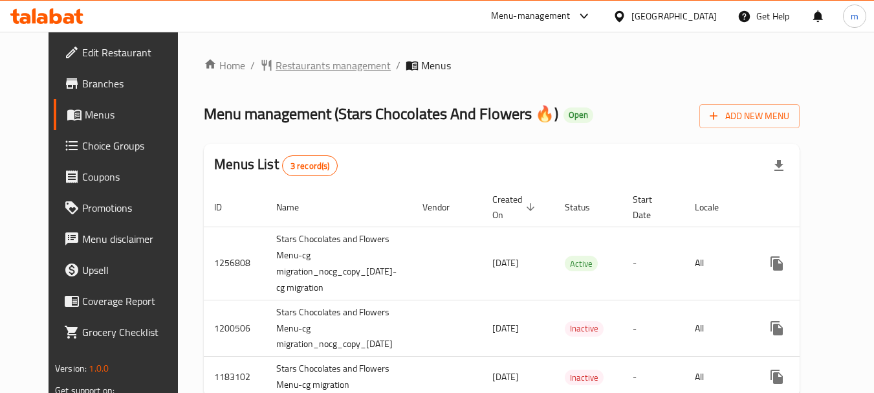
click at [306, 65] on span "Restaurants management" at bounding box center [333, 66] width 115 height 16
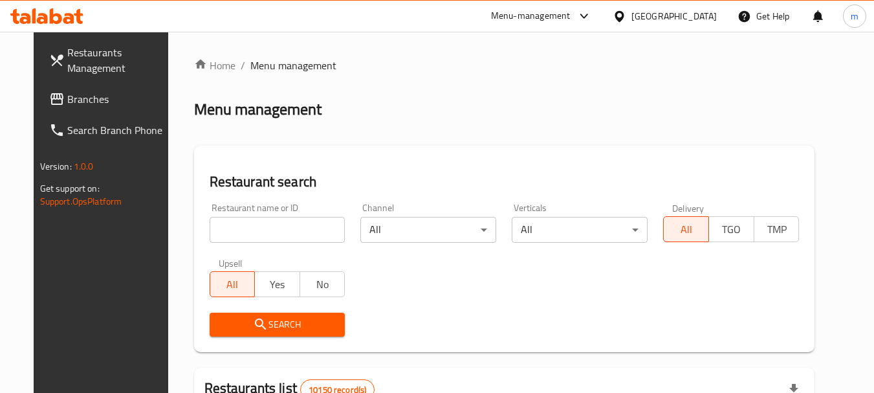
click at [255, 228] on input "search" at bounding box center [278, 230] width 136 height 26
paste input "607306"
type input "607306"
click at [253, 318] on icon "submit" at bounding box center [261, 325] width 16 height 16
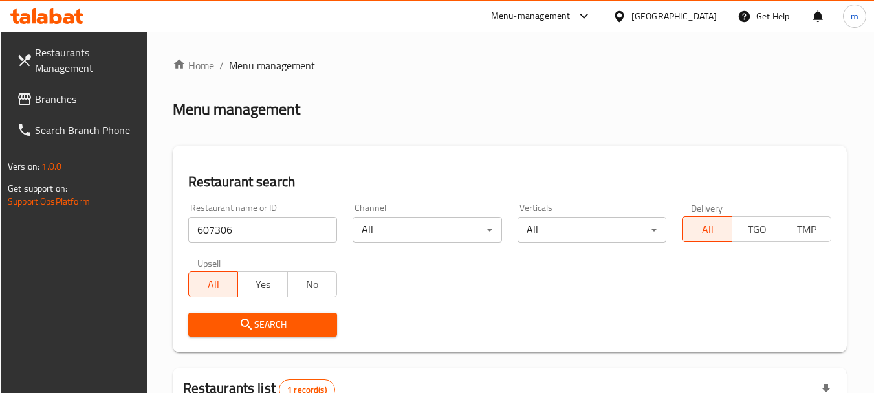
click at [695, 13] on div "[GEOGRAPHIC_DATA]" at bounding box center [674, 16] width 85 height 14
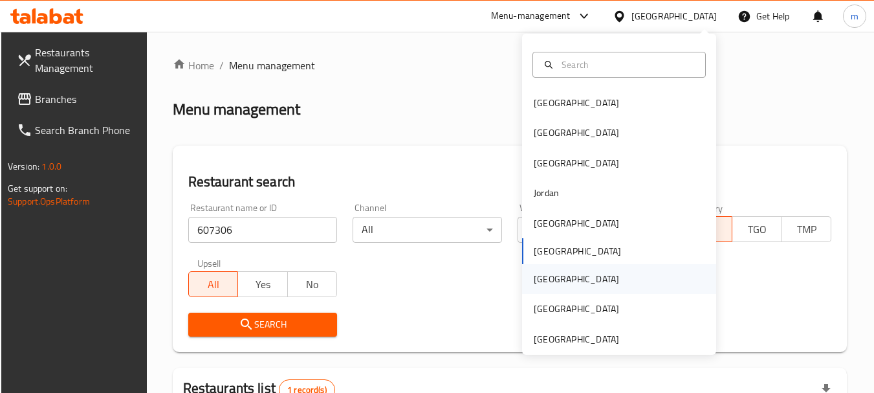
click at [535, 278] on div "[GEOGRAPHIC_DATA]" at bounding box center [576, 279] width 85 height 14
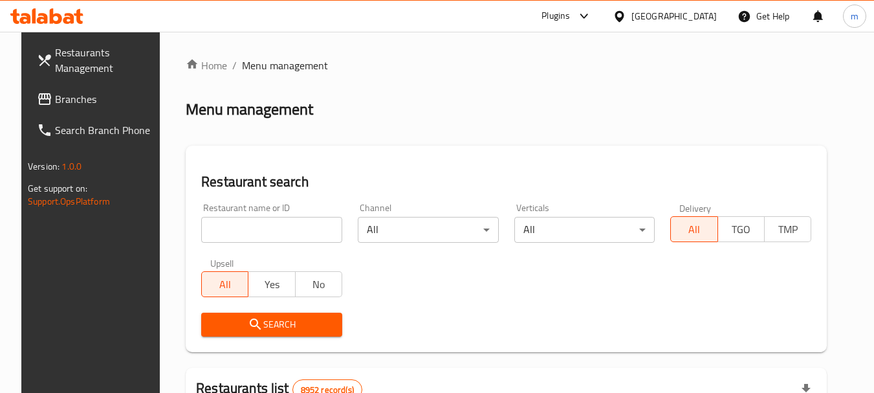
click at [55, 101] on span "Branches" at bounding box center [106, 99] width 102 height 16
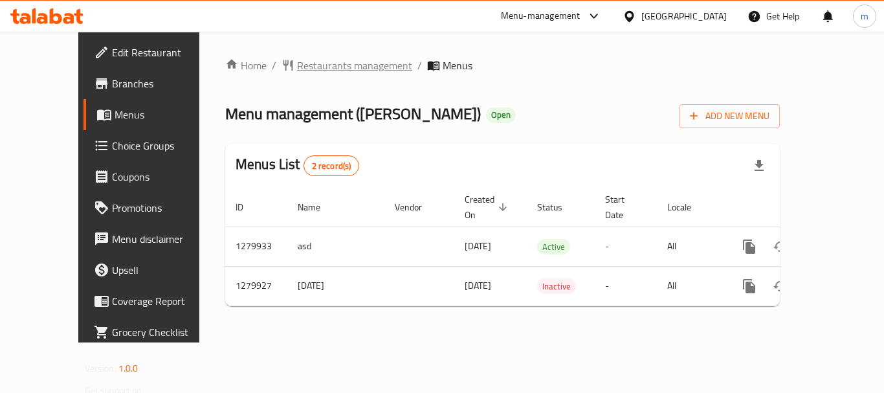
click at [297, 71] on span "Restaurants management" at bounding box center [354, 66] width 115 height 16
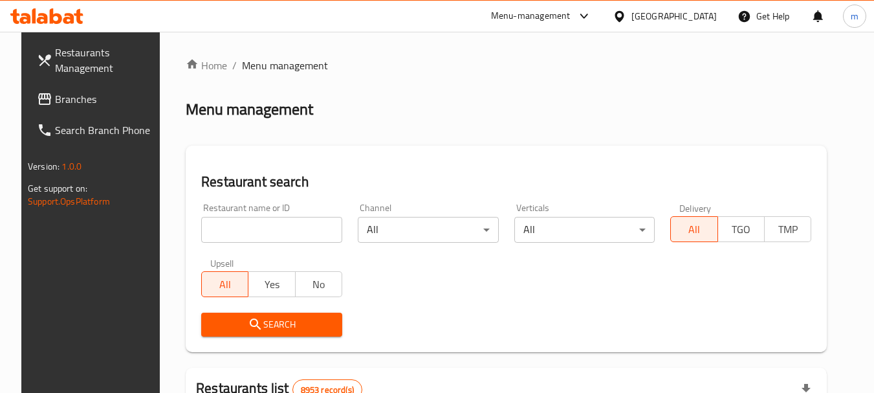
click at [262, 231] on input "search" at bounding box center [271, 230] width 141 height 26
paste input "693523"
type input "693523"
click at [225, 326] on span "Search" at bounding box center [272, 325] width 120 height 16
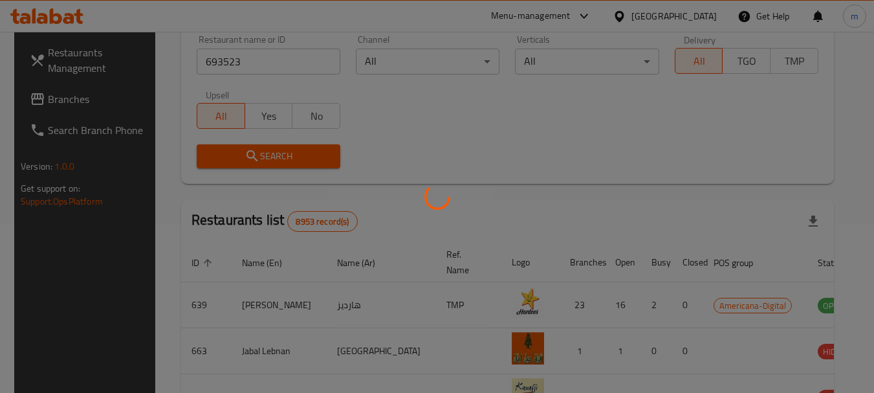
scroll to position [173, 0]
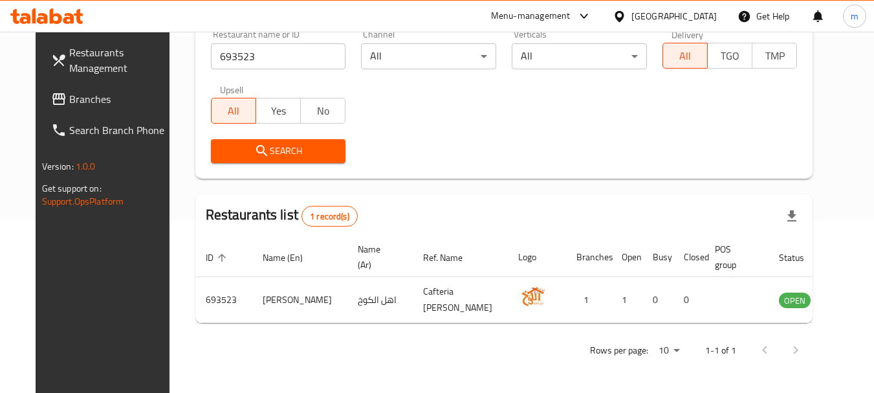
click at [698, 16] on div "[GEOGRAPHIC_DATA]" at bounding box center [674, 16] width 85 height 14
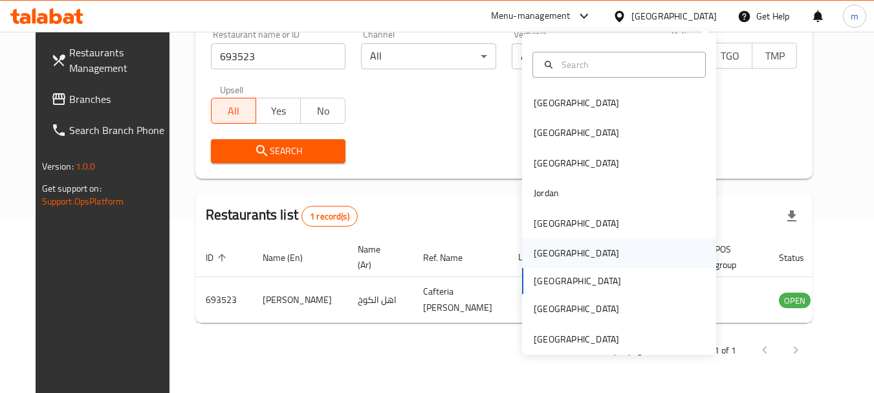
click at [541, 256] on div "[GEOGRAPHIC_DATA]" at bounding box center [576, 253] width 85 height 14
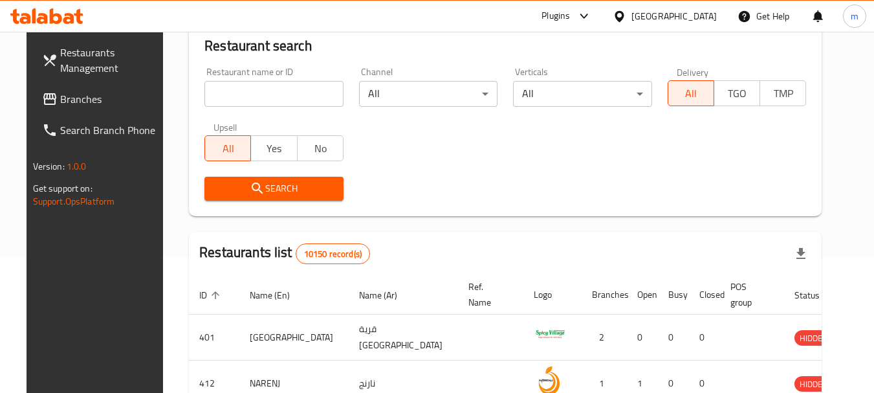
scroll to position [173, 0]
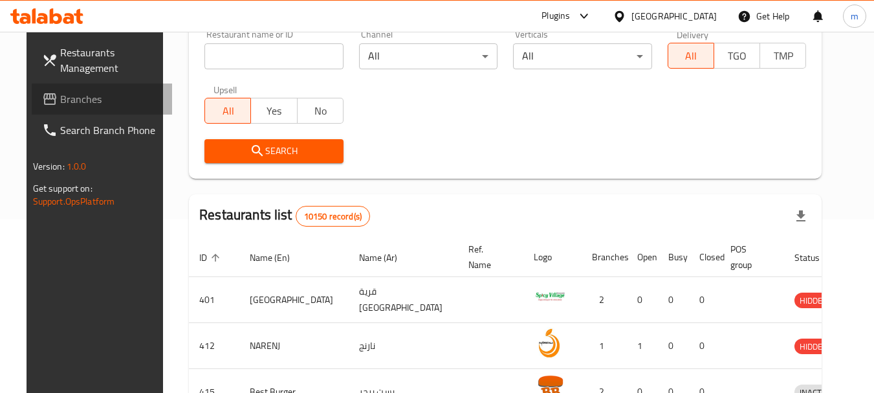
click at [60, 100] on span "Branches" at bounding box center [111, 99] width 102 height 16
